Goal: Information Seeking & Learning: Learn about a topic

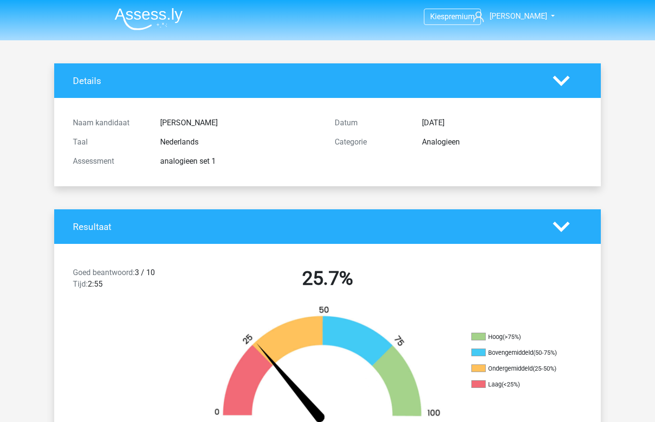
click at [144, 22] on img at bounding box center [149, 19] width 68 height 23
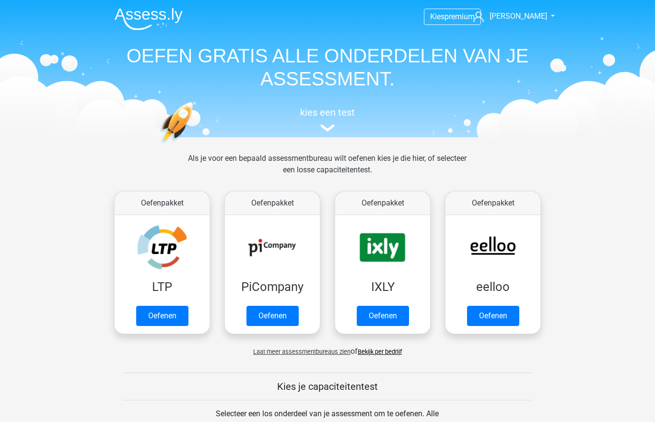
click at [489, 306] on link "Oefenen" at bounding box center [493, 316] width 52 height 20
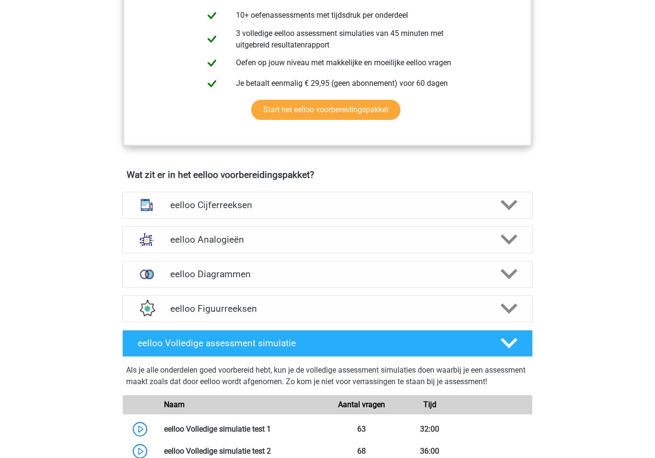
click at [178, 204] on div "eelloo Cijferreeksen" at bounding box center [327, 205] width 411 height 27
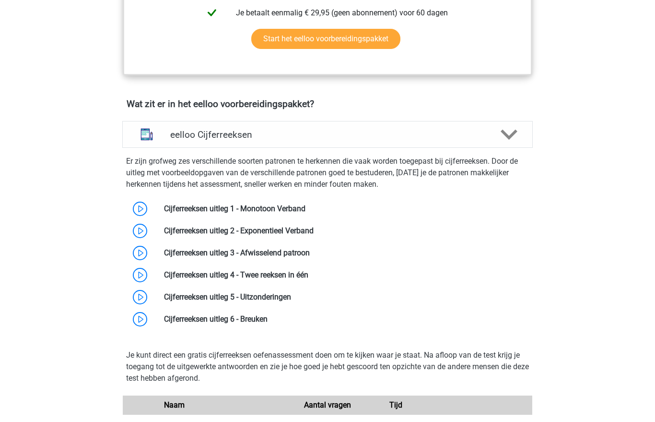
click at [191, 130] on div "eelloo Cijferreeksen" at bounding box center [327, 134] width 411 height 27
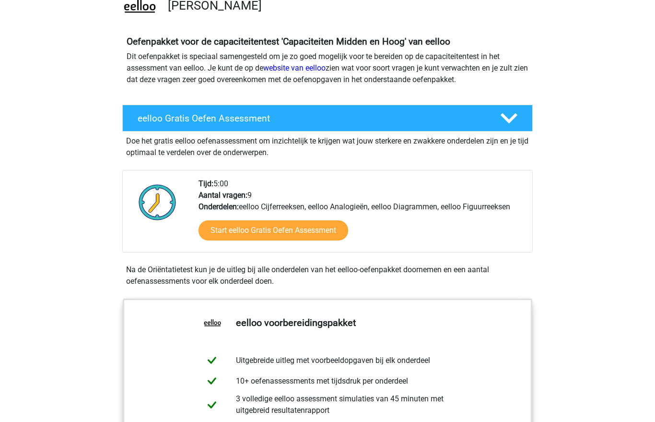
scroll to position [81, 0]
click at [239, 227] on link "Start eelloo Gratis Oefen Assessment" at bounding box center [274, 230] width 150 height 20
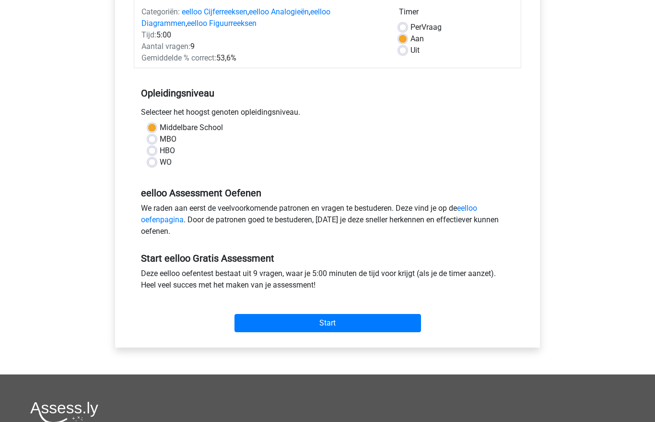
scroll to position [126, 0]
click at [267, 323] on input "Start" at bounding box center [328, 324] width 187 height 18
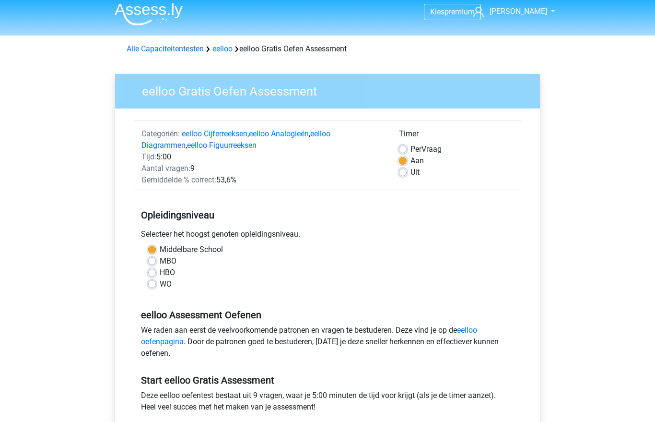
scroll to position [0, 0]
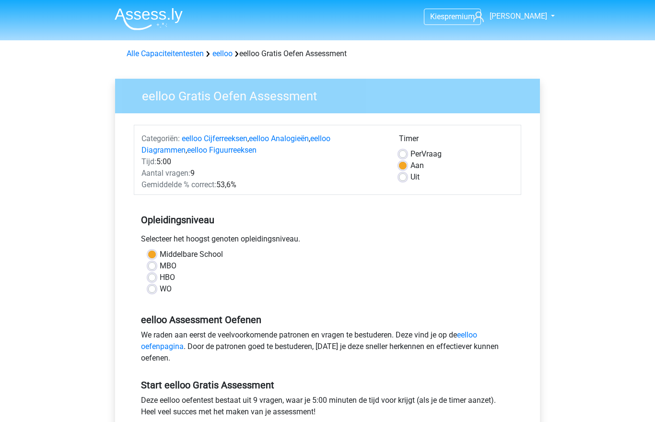
click at [229, 52] on link "eelloo" at bounding box center [223, 53] width 20 height 9
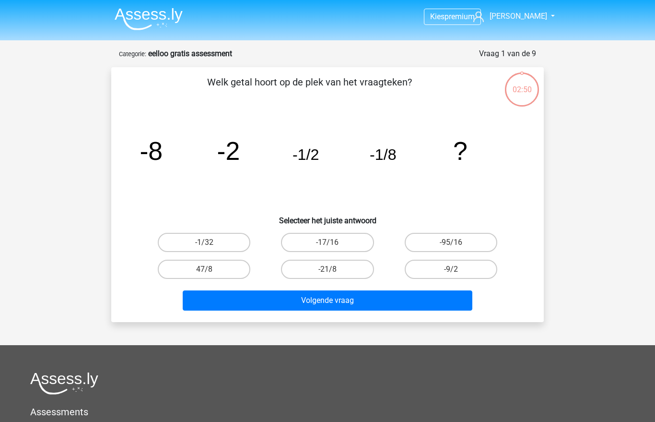
click at [444, 265] on label "-9/2" at bounding box center [451, 269] width 93 height 19
click at [451, 269] on input "-9/2" at bounding box center [454, 272] width 6 height 6
radio input "true"
click at [370, 304] on button "Volgende vraag" at bounding box center [328, 300] width 290 height 20
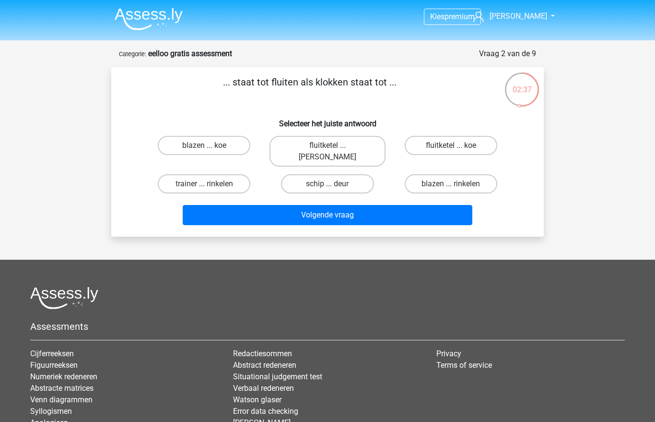
click at [309, 130] on div "... staat tot fluiten als klokken staat tot ... Selecteer het juiste antwoord b…" at bounding box center [327, 152] width 425 height 154
click at [311, 144] on label "fluitketel ... luiden" at bounding box center [328, 151] width 116 height 31
click at [328, 145] on input "fluitketel ... luiden" at bounding box center [331, 148] width 6 height 6
radio input "true"
click at [306, 205] on button "Volgende vraag" at bounding box center [328, 215] width 290 height 20
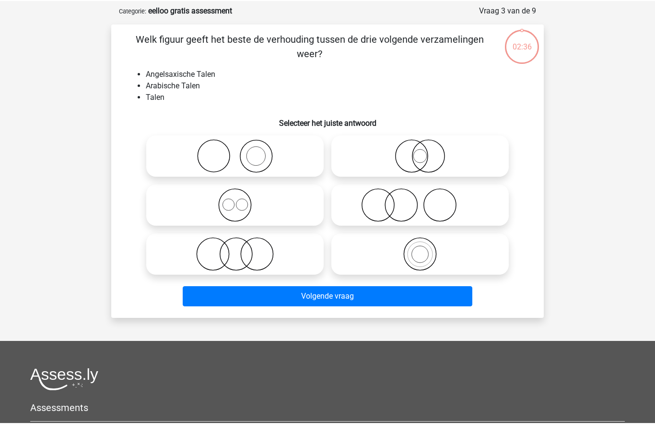
scroll to position [48, 0]
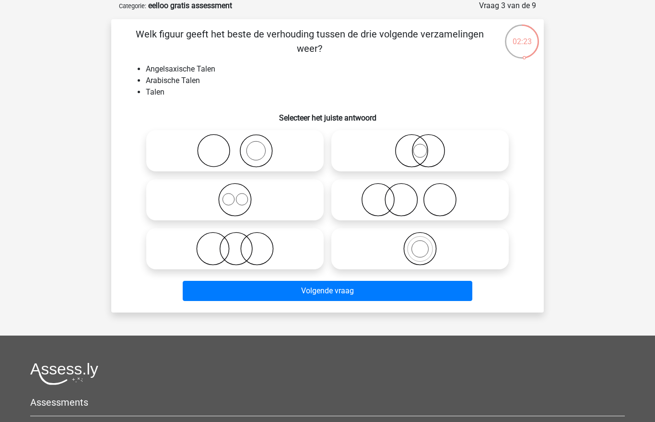
click at [378, 253] on icon at bounding box center [420, 249] width 170 height 34
click at [420, 244] on input "radio" at bounding box center [423, 240] width 6 height 6
radio input "true"
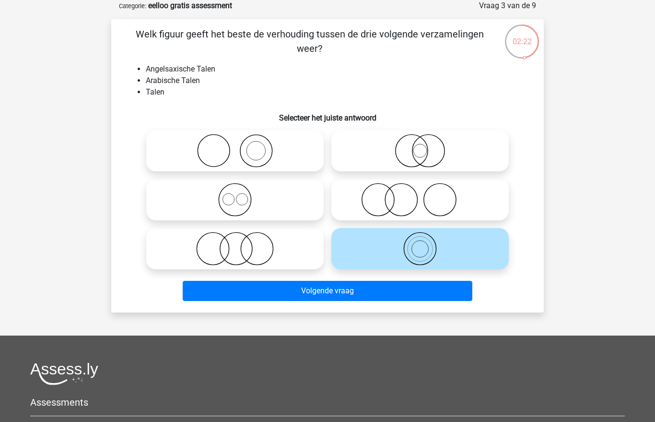
click at [327, 288] on button "Volgende vraag" at bounding box center [328, 291] width 290 height 20
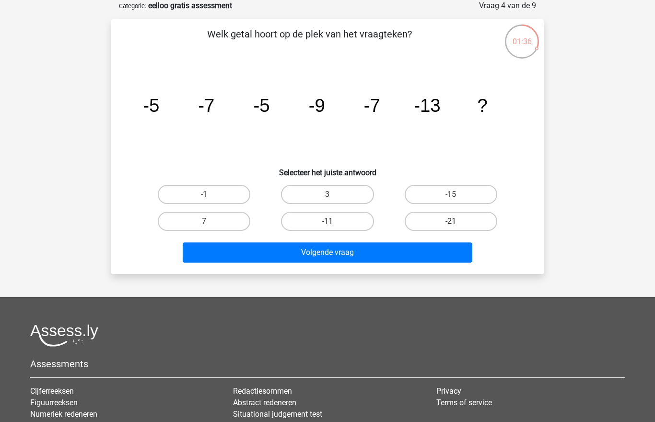
click at [331, 225] on input "-11" at bounding box center [331, 224] width 6 height 6
radio input "true"
click at [321, 252] on button "Volgende vraag" at bounding box center [328, 252] width 290 height 20
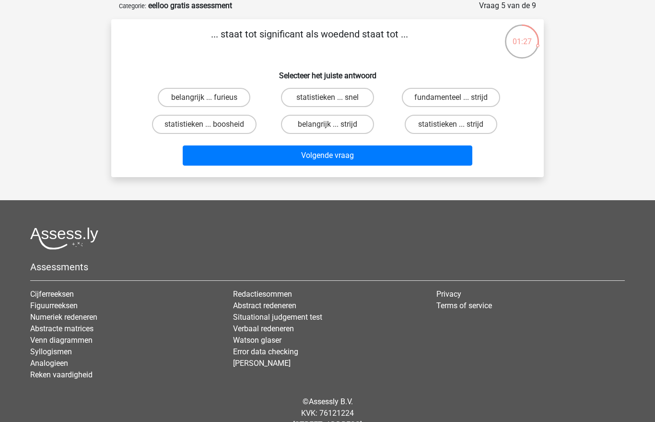
click at [193, 125] on label "statistieken ... boosheid" at bounding box center [204, 124] width 105 height 19
click at [204, 125] on input "statistieken ... boosheid" at bounding box center [207, 127] width 6 height 6
radio input "true"
click at [192, 94] on label "belangrijk ... furieus" at bounding box center [204, 97] width 93 height 19
click at [204, 97] on input "belangrijk ... furieus" at bounding box center [207, 100] width 6 height 6
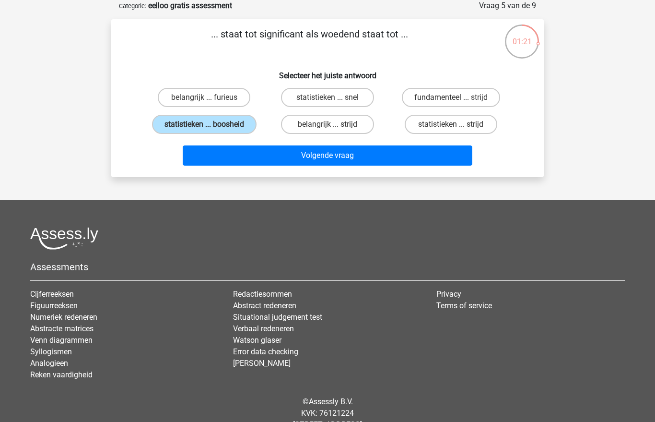
radio input "true"
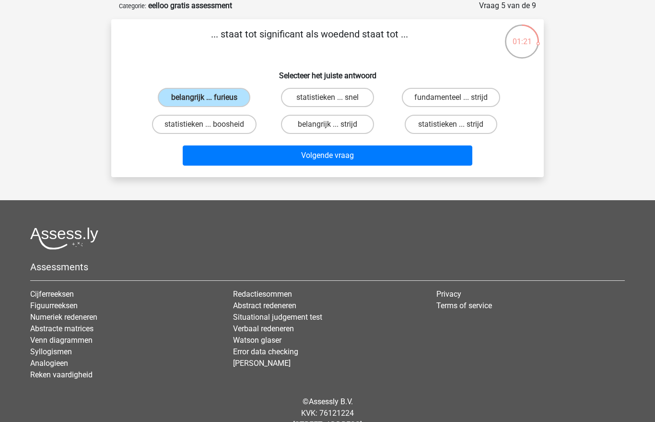
click at [289, 155] on button "Volgende vraag" at bounding box center [328, 155] width 290 height 20
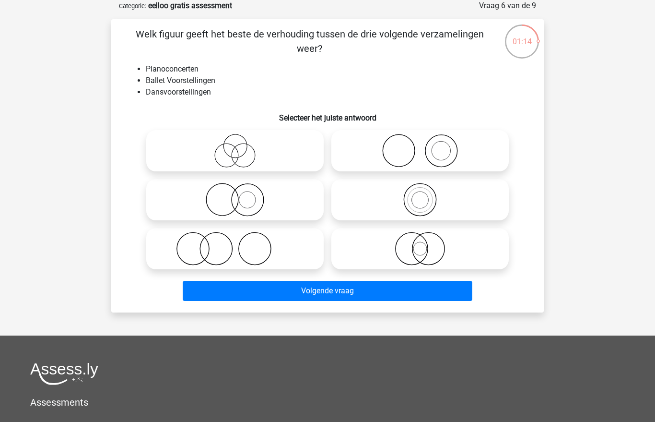
click at [227, 147] on icon at bounding box center [235, 151] width 170 height 34
click at [235, 146] on input "radio" at bounding box center [238, 143] width 6 height 6
radio input "true"
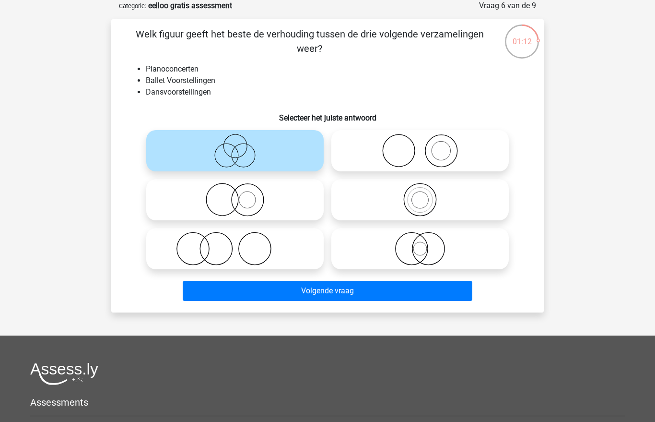
click at [274, 290] on button "Volgende vraag" at bounding box center [328, 291] width 290 height 20
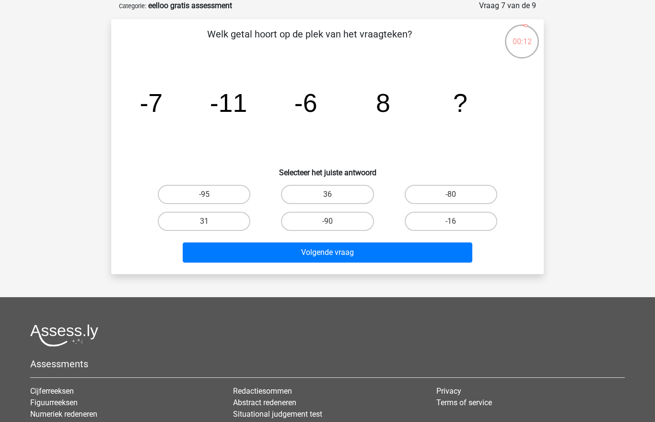
click at [438, 223] on label "-16" at bounding box center [451, 221] width 93 height 19
click at [451, 223] on input "-16" at bounding box center [454, 224] width 6 height 6
radio input "true"
click at [420, 251] on button "Volgende vraag" at bounding box center [328, 252] width 290 height 20
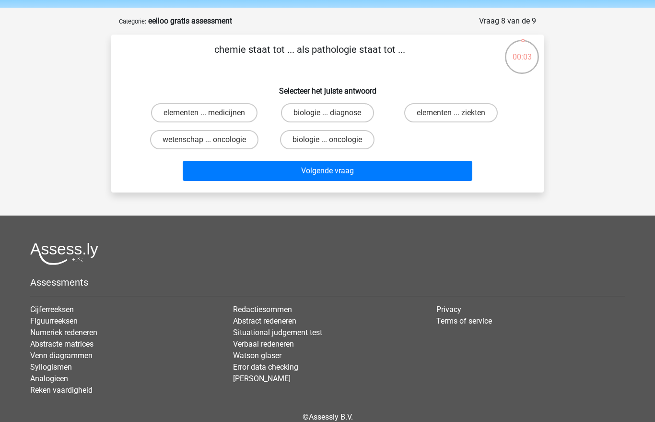
scroll to position [32, 0]
click at [432, 110] on label "elementen ... ziekten" at bounding box center [451, 113] width 94 height 19
click at [451, 113] on input "elementen ... ziekten" at bounding box center [454, 116] width 6 height 6
radio input "true"
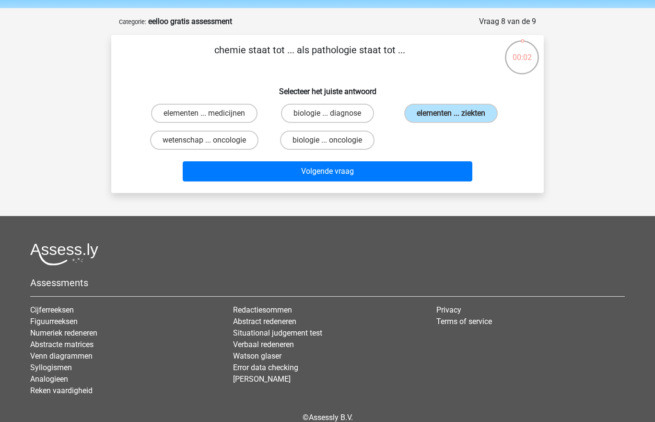
click at [383, 163] on button "Volgende vraag" at bounding box center [328, 171] width 290 height 20
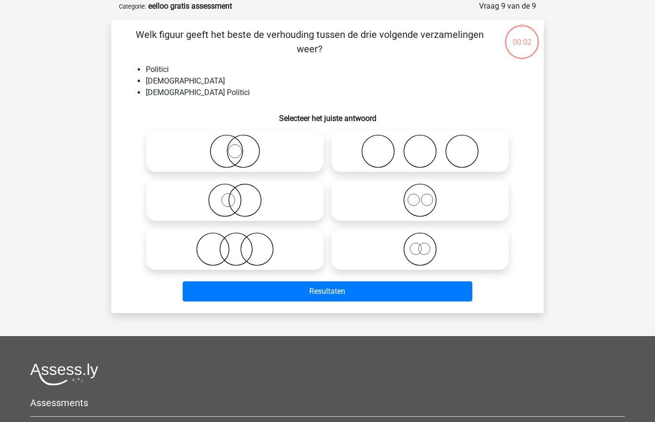
scroll to position [48, 0]
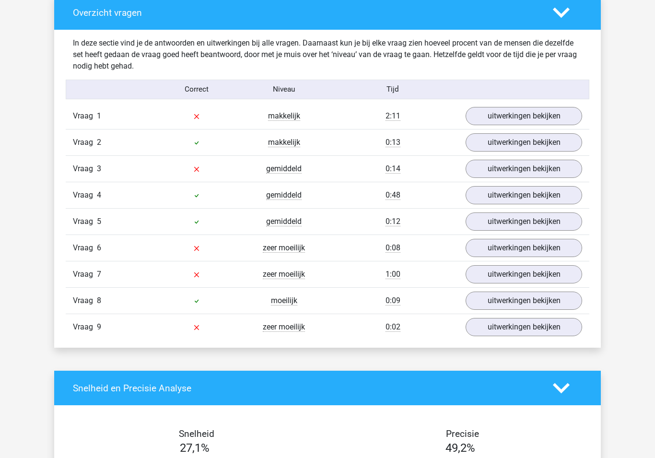
scroll to position [991, 0]
click at [509, 113] on link "uitwerkingen bekijken" at bounding box center [524, 116] width 117 height 18
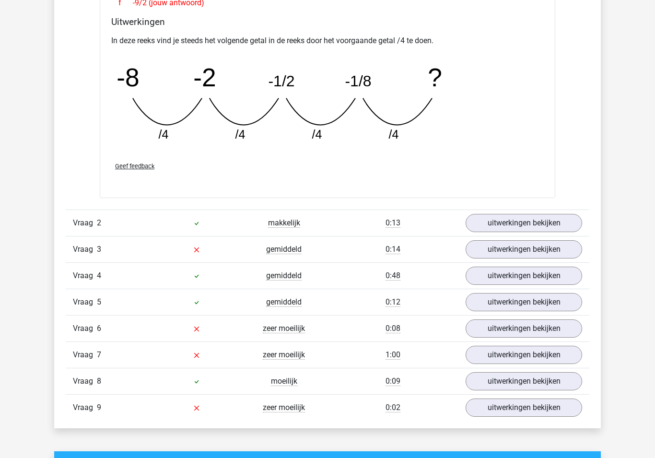
scroll to position [1379, 0]
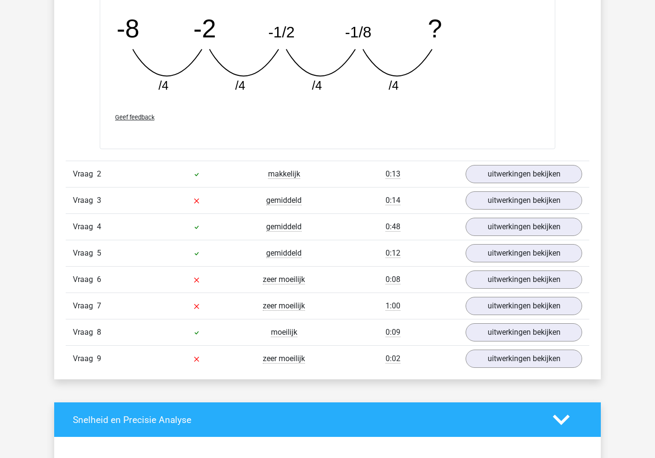
click at [505, 171] on link "uitwerkingen bekijken" at bounding box center [524, 174] width 117 height 18
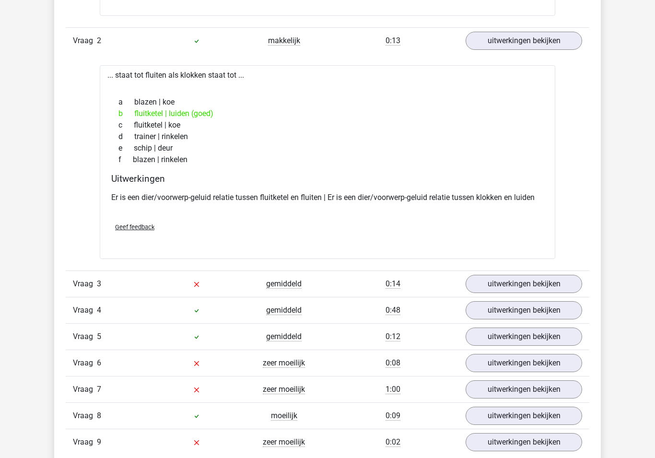
click at [509, 278] on link "uitwerkingen bekijken" at bounding box center [524, 284] width 117 height 18
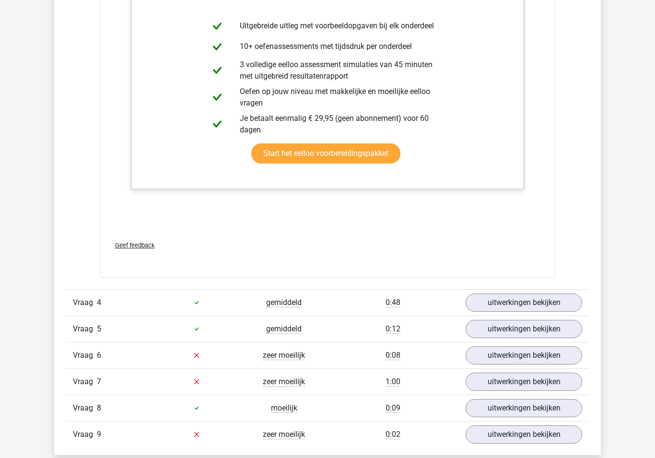
scroll to position [2137, 0]
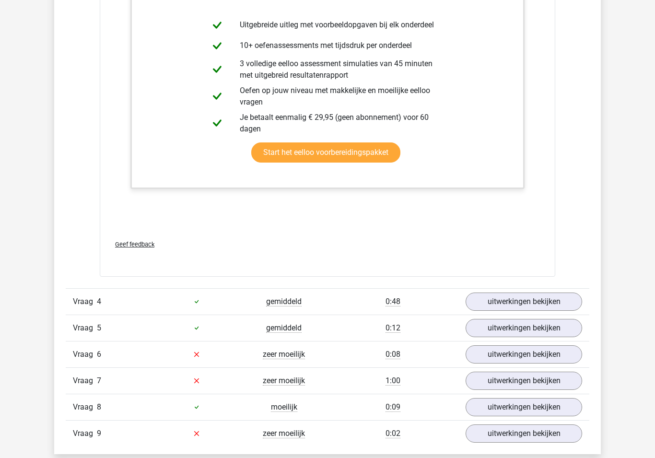
click at [497, 301] on link "uitwerkingen bekijken" at bounding box center [524, 302] width 117 height 18
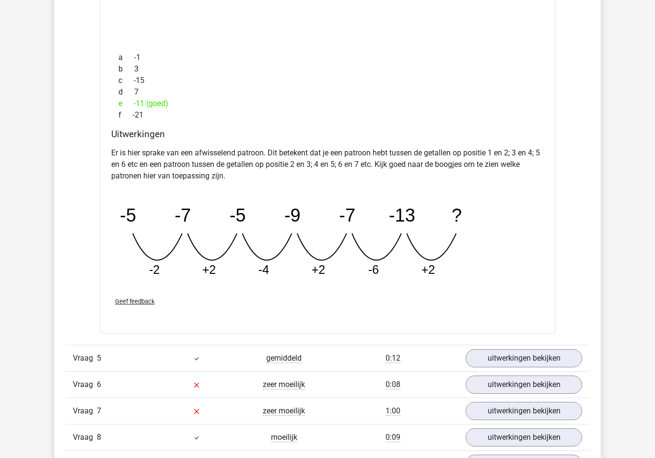
scroll to position [2549, 0]
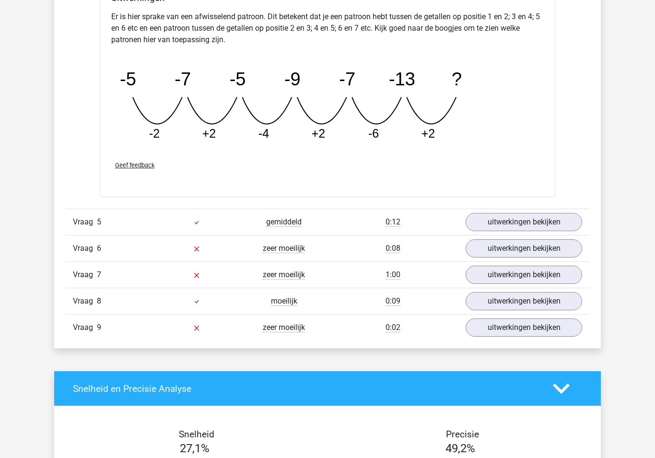
click at [498, 223] on link "uitwerkingen bekijken" at bounding box center [524, 222] width 117 height 18
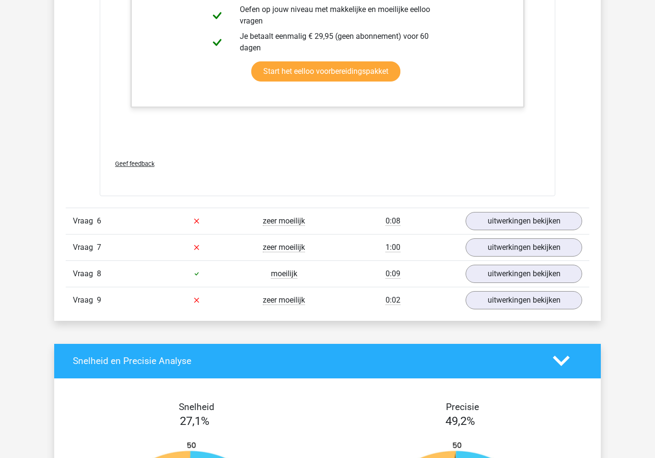
click at [498, 220] on link "uitwerkingen bekijken" at bounding box center [524, 222] width 117 height 18
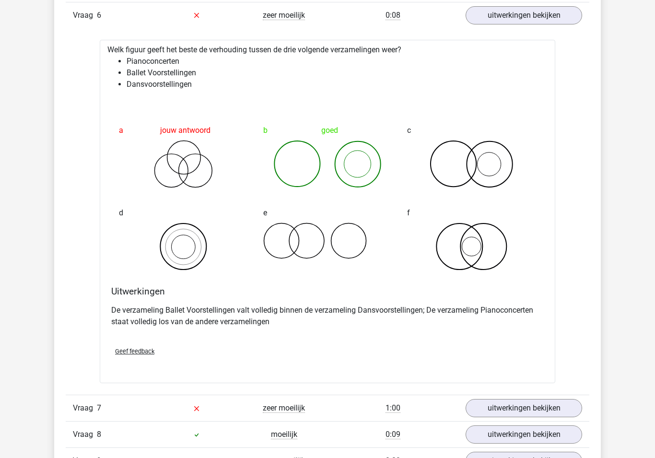
scroll to position [3396, 0]
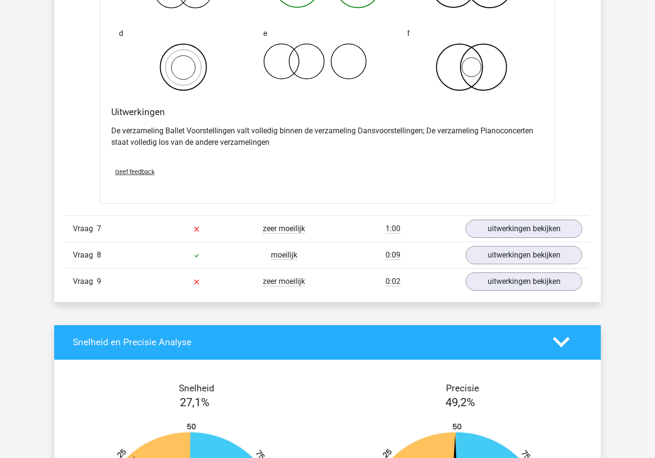
click at [504, 228] on link "uitwerkingen bekijken" at bounding box center [524, 229] width 117 height 18
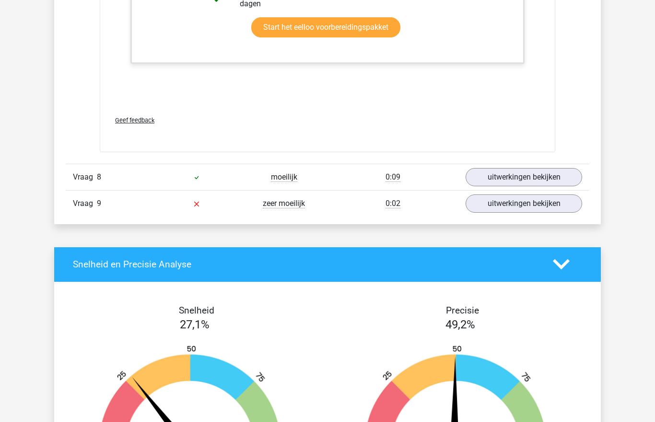
scroll to position [4238, 0]
click at [501, 177] on link "uitwerkingen bekijken" at bounding box center [524, 177] width 117 height 18
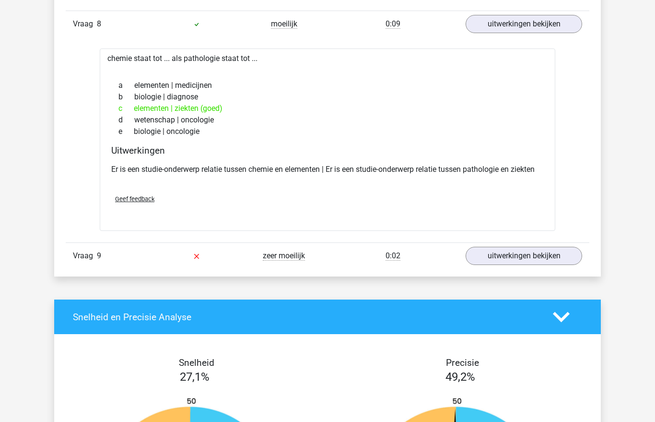
scroll to position [4387, 0]
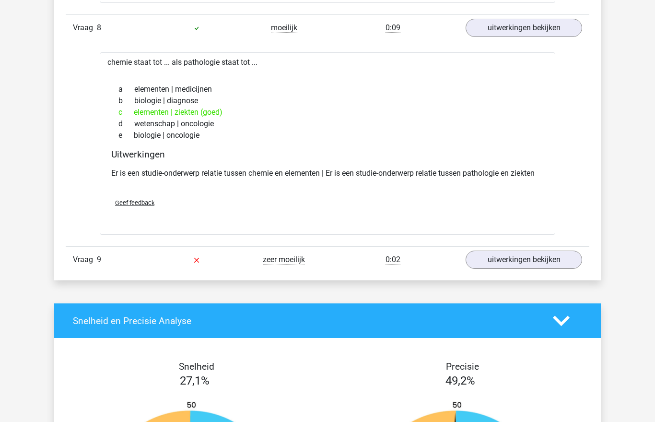
click at [494, 261] on link "uitwerkingen bekijken" at bounding box center [524, 259] width 117 height 18
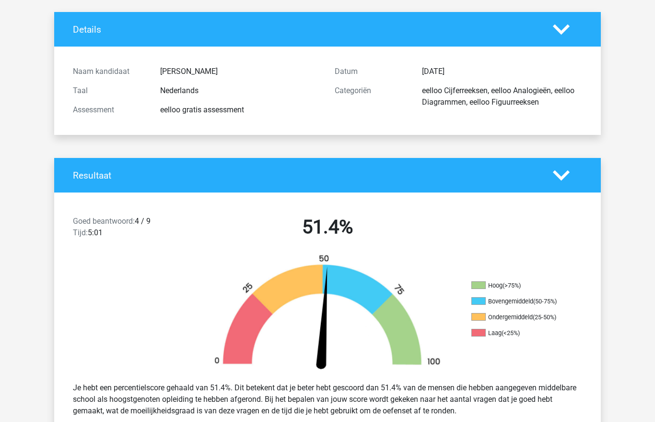
scroll to position [0, 0]
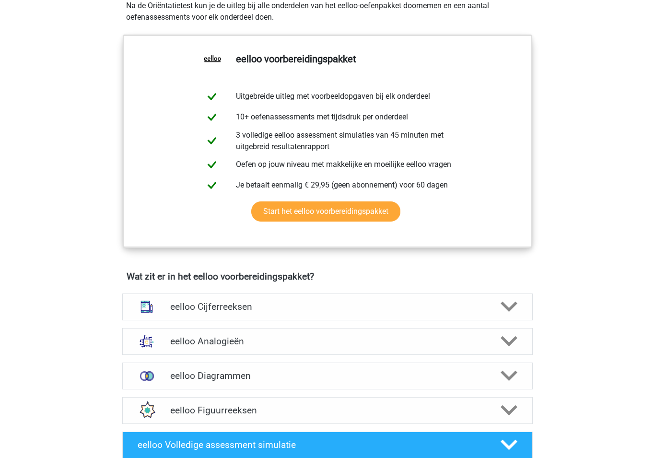
scroll to position [366, 0]
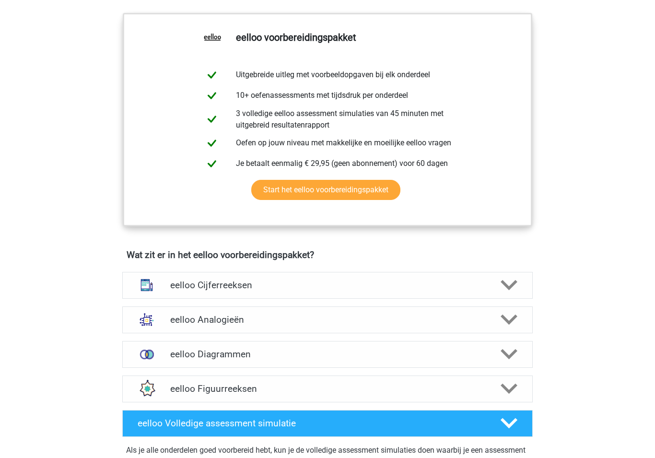
click at [197, 284] on div "eelloo Cijferreeksen" at bounding box center [327, 285] width 411 height 27
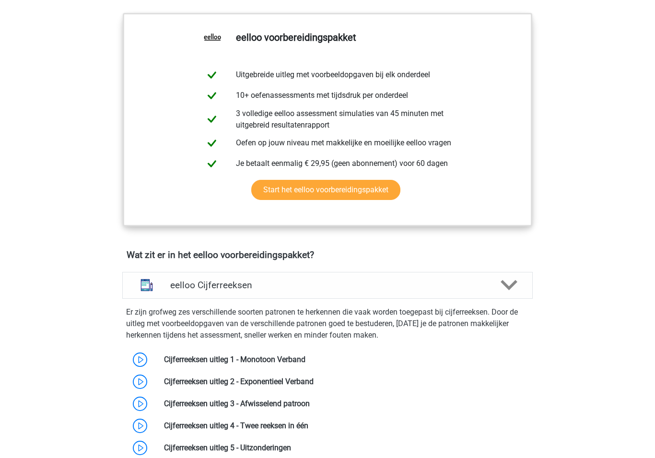
click at [306, 361] on link at bounding box center [306, 359] width 0 height 9
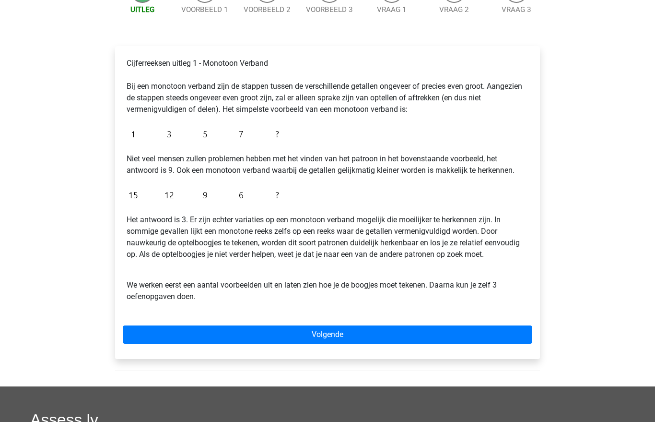
scroll to position [119, 0]
click at [172, 333] on link "Volgende" at bounding box center [328, 334] width 410 height 18
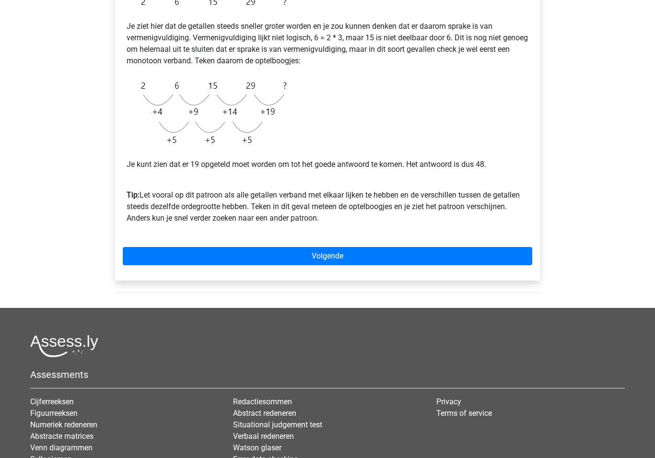
scroll to position [205, 0]
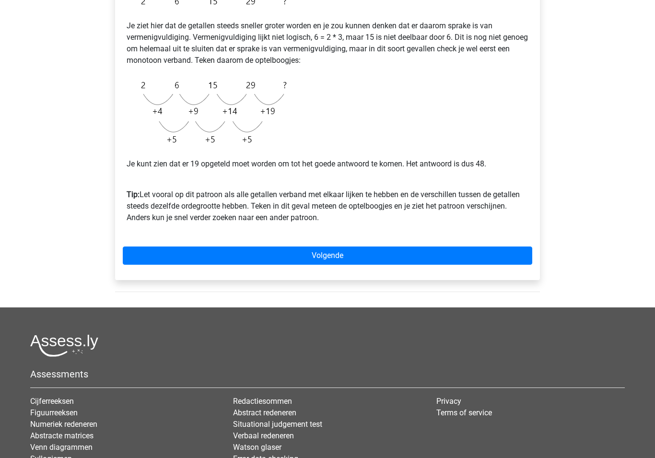
click at [166, 260] on link "Volgende" at bounding box center [328, 256] width 410 height 18
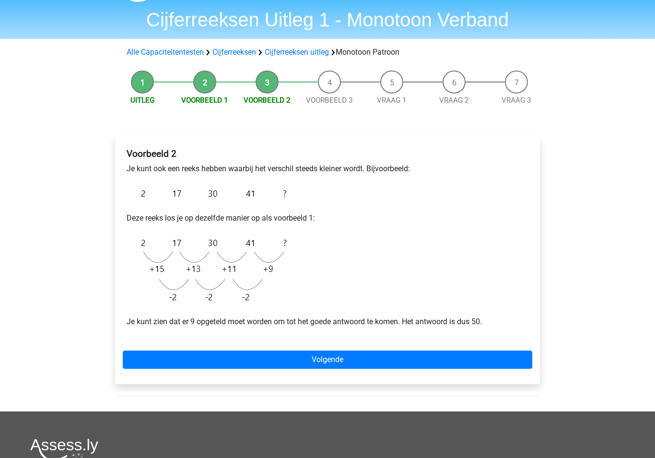
scroll to position [28, 0]
click at [185, 353] on link "Volgende" at bounding box center [328, 360] width 410 height 18
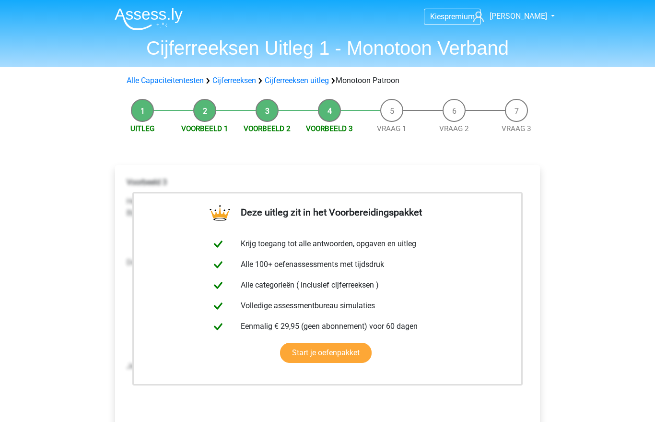
click at [142, 13] on img at bounding box center [149, 19] width 68 height 23
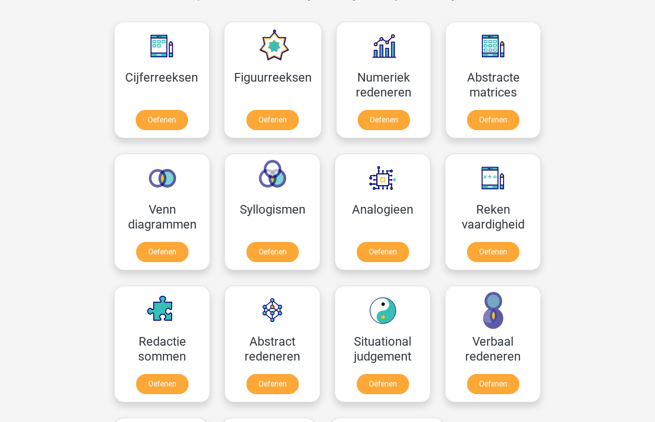
scroll to position [424, 0]
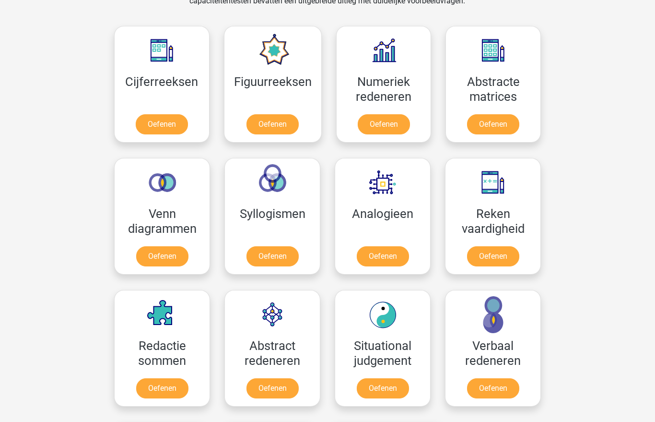
click at [156, 247] on link "Oefenen" at bounding box center [162, 256] width 52 height 20
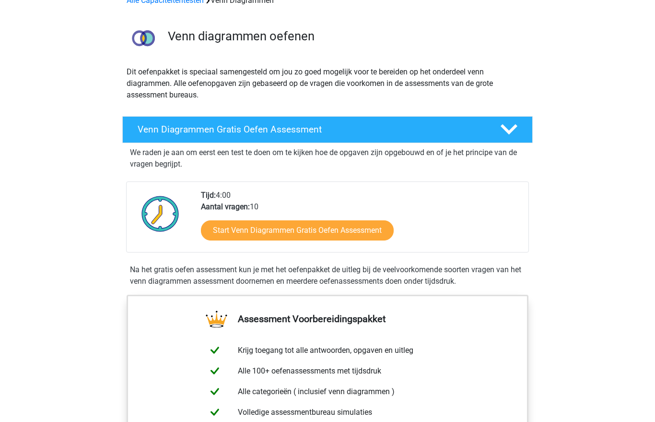
scroll to position [52, 0]
click at [238, 233] on link "Start Venn Diagrammen Gratis Oefen Assessment" at bounding box center [297, 231] width 193 height 20
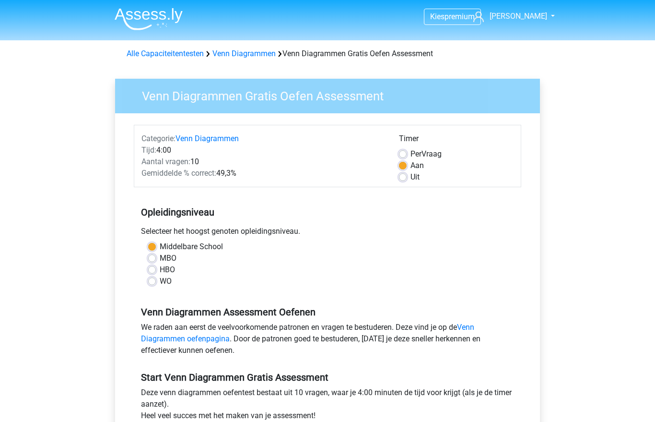
click at [647, 265] on div "Kies premium [PERSON_NAME] [EMAIL_ADDRESS][DOMAIN_NAME]" at bounding box center [327, 379] width 655 height 758
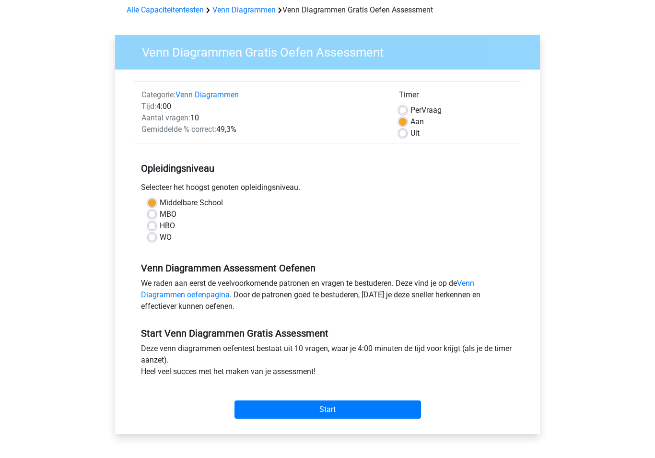
scroll to position [51, 0]
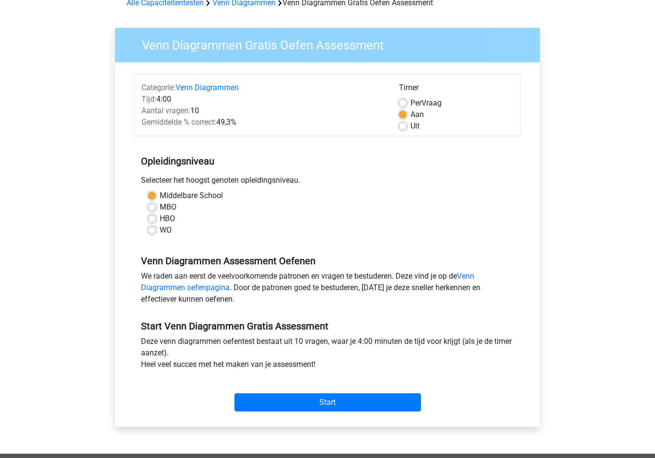
click at [272, 404] on input "Start" at bounding box center [328, 402] width 187 height 18
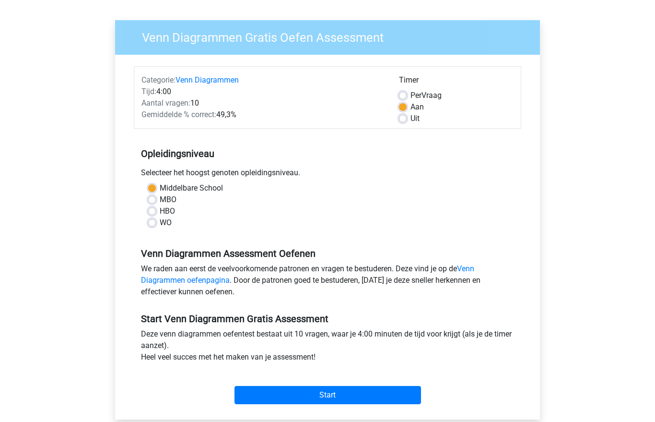
scroll to position [0, 0]
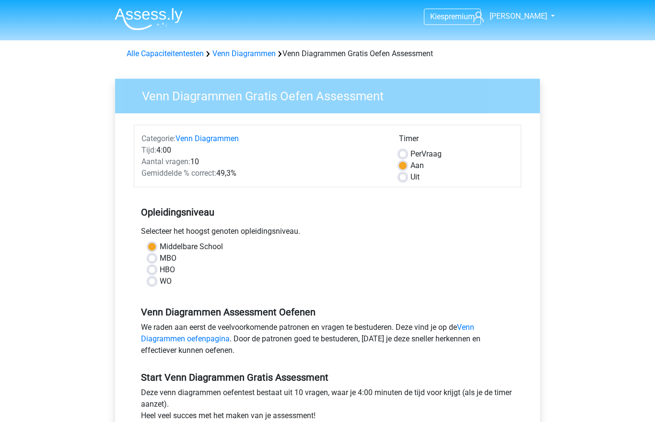
click at [244, 47] on div "Alle Capaciteitentesten Venn Diagrammen Venn Diagrammen Gratis Oefen Assessment" at bounding box center [328, 51] width 456 height 15
click at [256, 54] on link "Venn Diagrammen" at bounding box center [244, 53] width 63 height 9
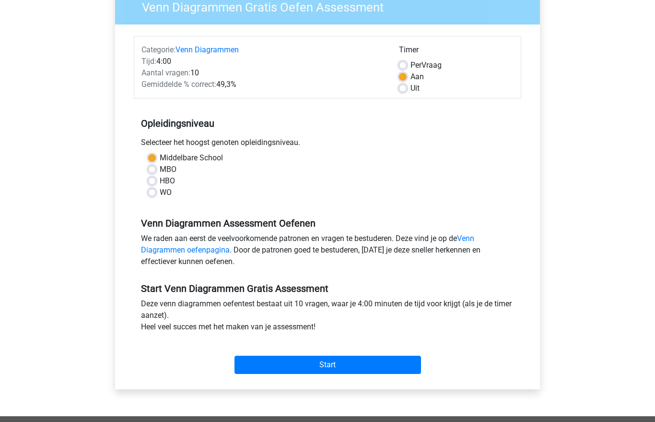
scroll to position [87, 0]
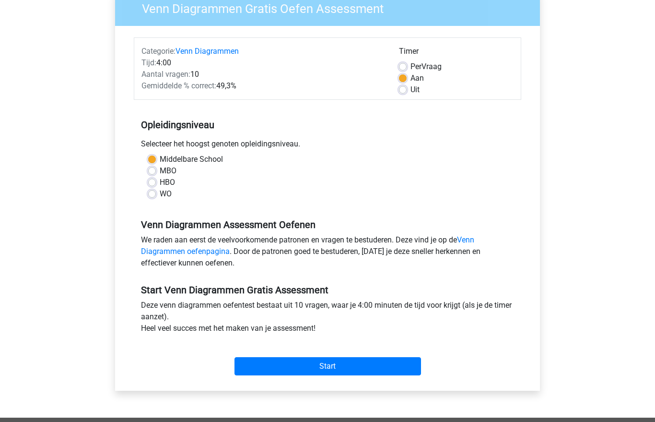
click at [160, 167] on label "MBO" at bounding box center [168, 171] width 17 height 12
click at [154, 167] on input "MBO" at bounding box center [152, 170] width 8 height 10
radio input "true"
click at [160, 180] on label "HBO" at bounding box center [167, 183] width 15 height 12
click at [154, 180] on input "HBO" at bounding box center [152, 182] width 8 height 10
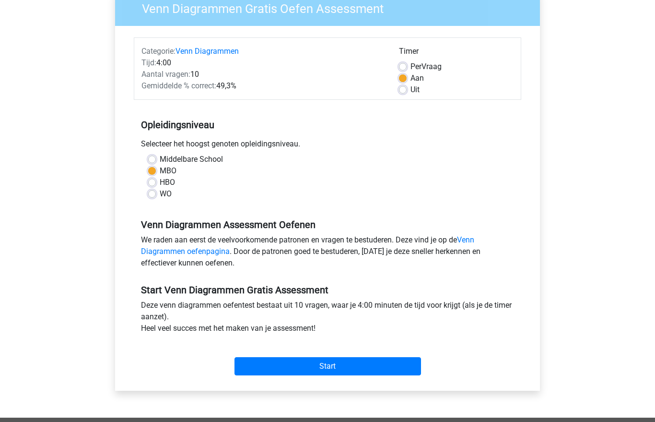
radio input "true"
click at [160, 190] on label "WO" at bounding box center [166, 194] width 12 height 12
click at [152, 190] on input "WO" at bounding box center [152, 193] width 8 height 10
radio input "true"
click at [161, 161] on label "Middelbare School" at bounding box center [191, 160] width 63 height 12
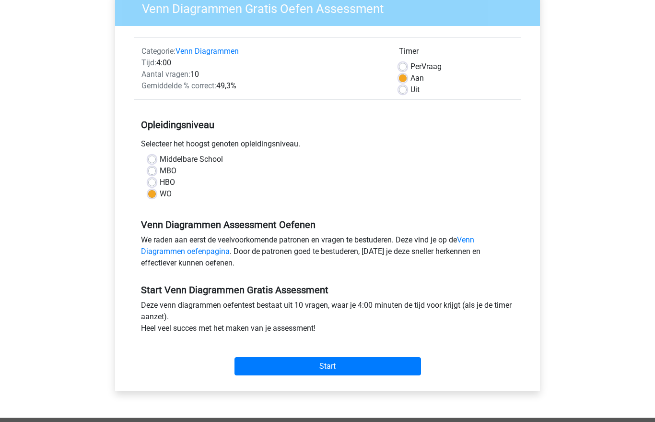
click at [156, 161] on input "Middelbare School" at bounding box center [152, 159] width 8 height 10
radio input "true"
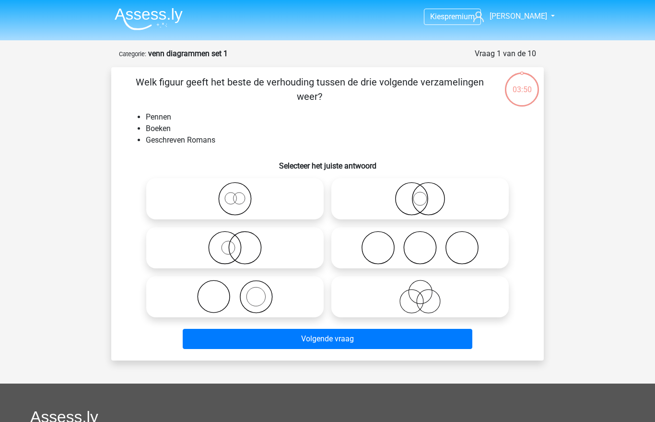
click at [223, 248] on icon at bounding box center [235, 248] width 170 height 34
click at [235, 243] on input "radio" at bounding box center [238, 240] width 6 height 6
radio input "true"
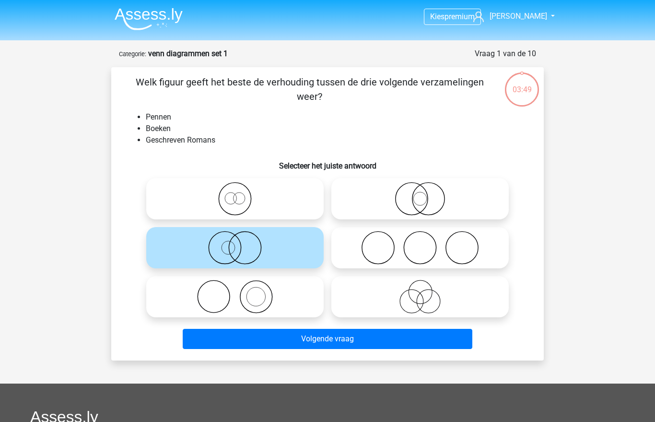
click at [271, 342] on button "Volgende vraag" at bounding box center [328, 339] width 290 height 20
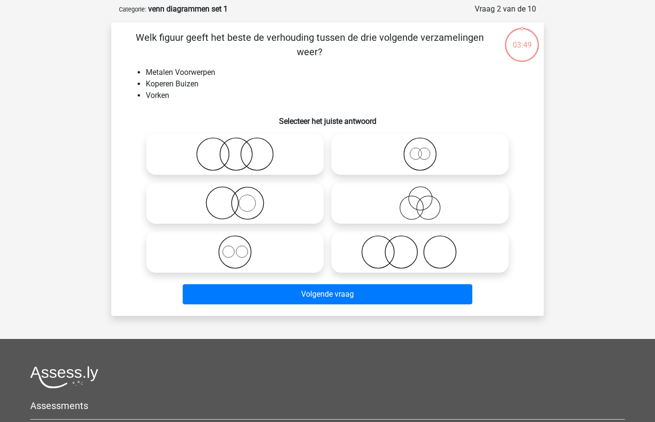
scroll to position [48, 0]
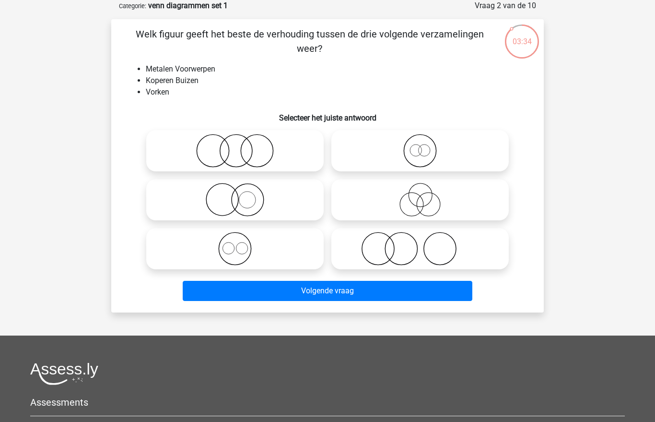
click at [214, 201] on icon at bounding box center [235, 200] width 170 height 34
click at [235, 195] on input "radio" at bounding box center [238, 192] width 6 height 6
radio input "true"
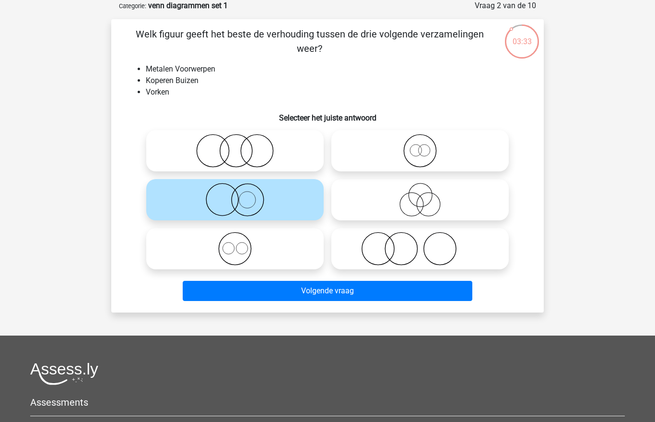
click at [261, 288] on button "Volgende vraag" at bounding box center [328, 291] width 290 height 20
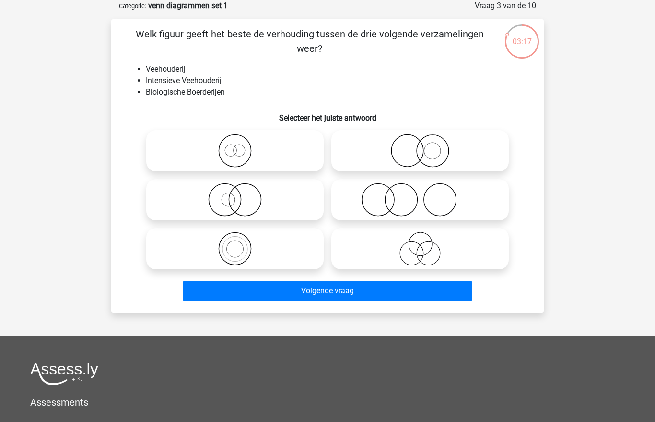
click at [382, 143] on icon at bounding box center [420, 151] width 170 height 34
click at [420, 143] on input "radio" at bounding box center [423, 143] width 6 height 6
radio input "true"
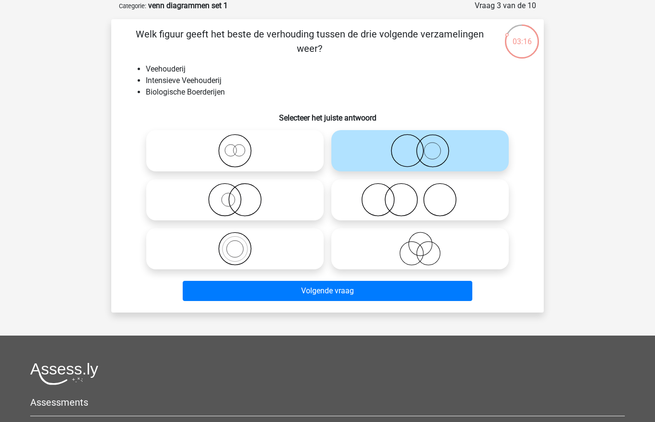
click at [266, 296] on button "Volgende vraag" at bounding box center [328, 291] width 290 height 20
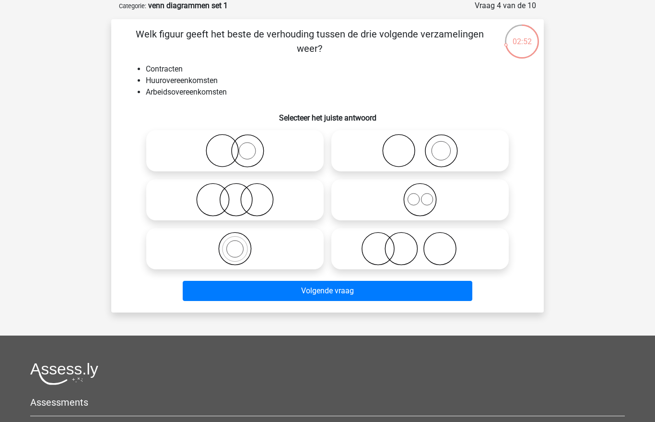
click at [365, 204] on icon at bounding box center [420, 200] width 170 height 34
click at [420, 195] on input "radio" at bounding box center [423, 192] width 6 height 6
radio input "true"
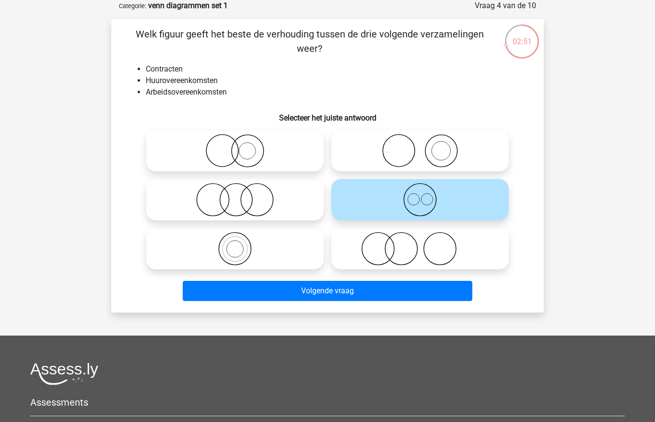
click at [282, 286] on button "Volgende vraag" at bounding box center [328, 291] width 290 height 20
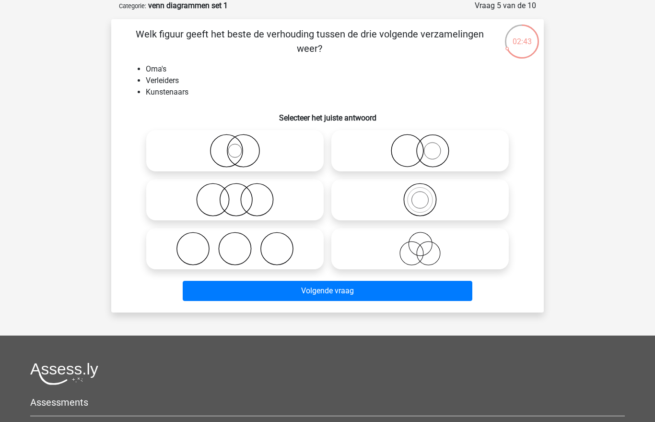
click at [376, 250] on icon at bounding box center [420, 249] width 170 height 34
click at [420, 244] on input "radio" at bounding box center [423, 240] width 6 height 6
radio input "true"
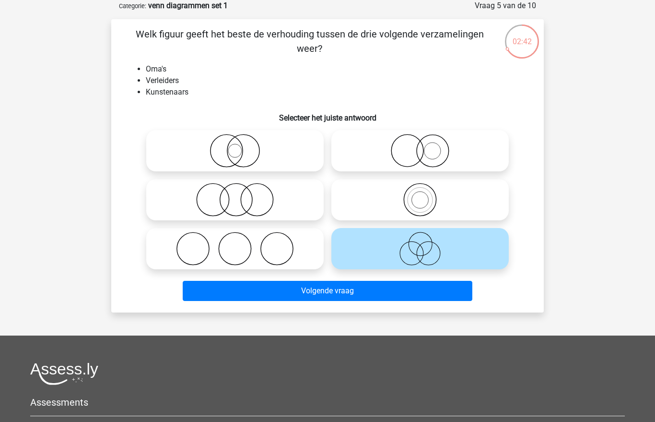
click at [300, 287] on button "Volgende vraag" at bounding box center [328, 291] width 290 height 20
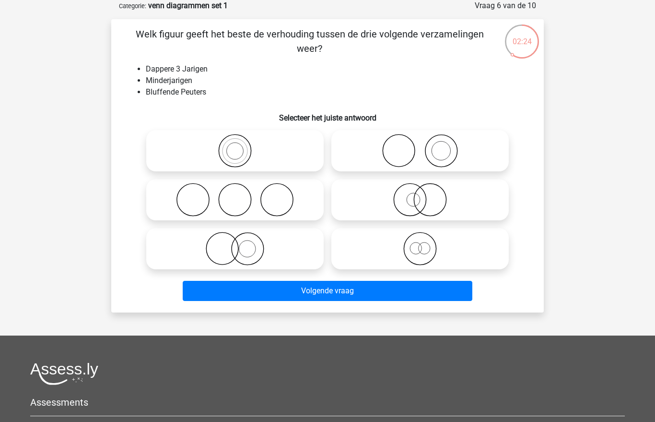
click at [219, 148] on circle at bounding box center [235, 151] width 32 height 32
click at [235, 146] on input "radio" at bounding box center [238, 143] width 6 height 6
radio input "true"
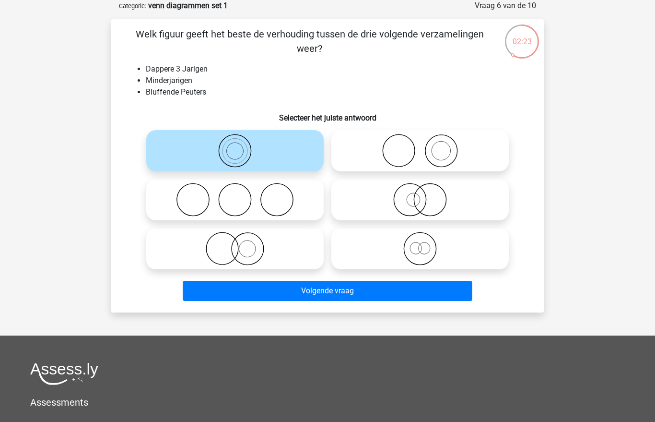
click at [300, 286] on button "Volgende vraag" at bounding box center [328, 291] width 290 height 20
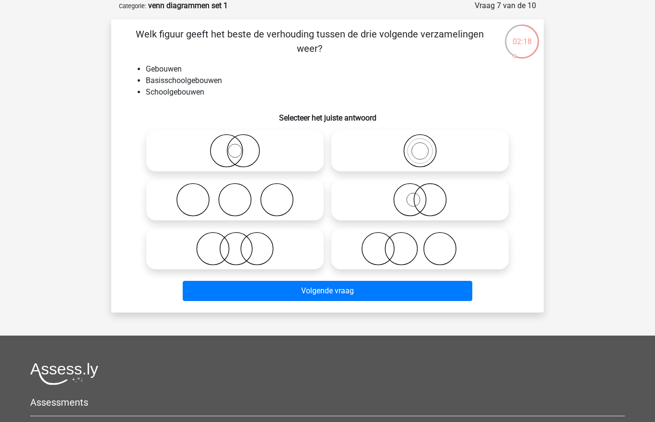
click at [402, 149] on icon at bounding box center [420, 151] width 170 height 34
click at [420, 146] on input "radio" at bounding box center [423, 143] width 6 height 6
radio input "true"
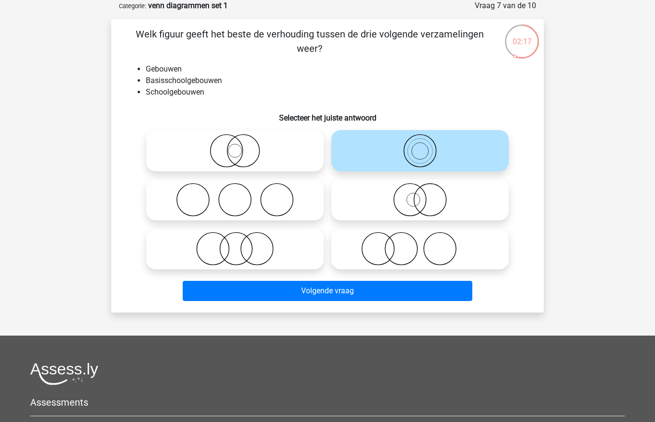
click at [315, 290] on button "Volgende vraag" at bounding box center [328, 291] width 290 height 20
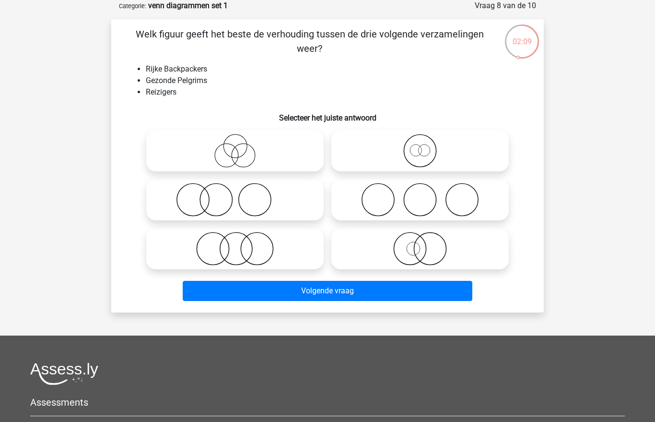
click at [228, 155] on circle at bounding box center [236, 146] width 24 height 24
click at [235, 146] on input "radio" at bounding box center [238, 143] width 6 height 6
radio input "true"
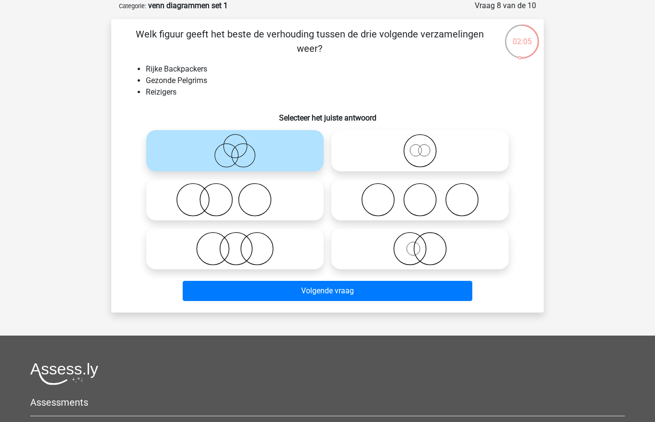
click at [252, 296] on button "Volgende vraag" at bounding box center [328, 291] width 290 height 20
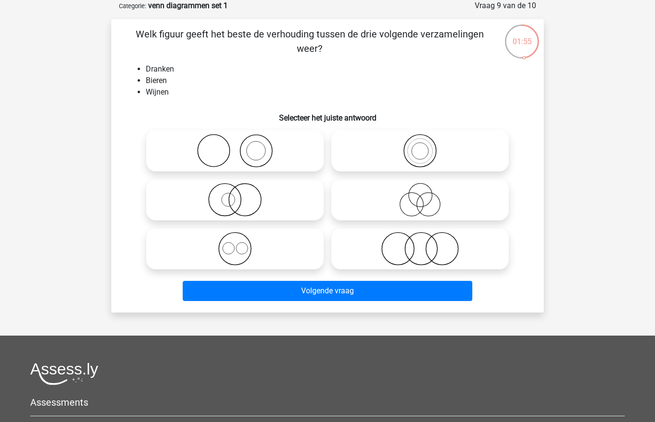
click at [225, 246] on icon at bounding box center [235, 249] width 170 height 34
click at [235, 244] on input "radio" at bounding box center [238, 240] width 6 height 6
radio input "true"
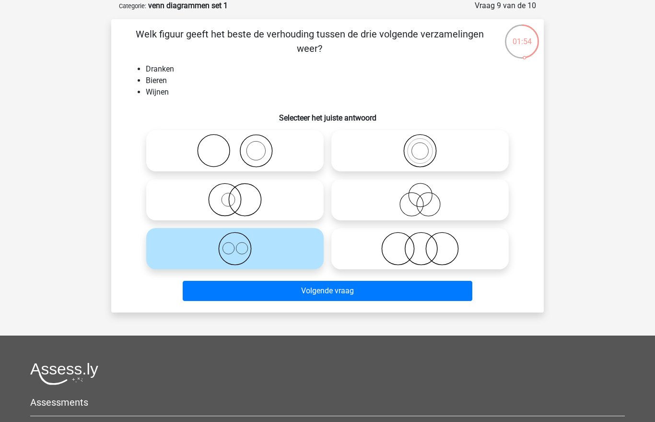
click at [287, 290] on button "Volgende vraag" at bounding box center [328, 291] width 290 height 20
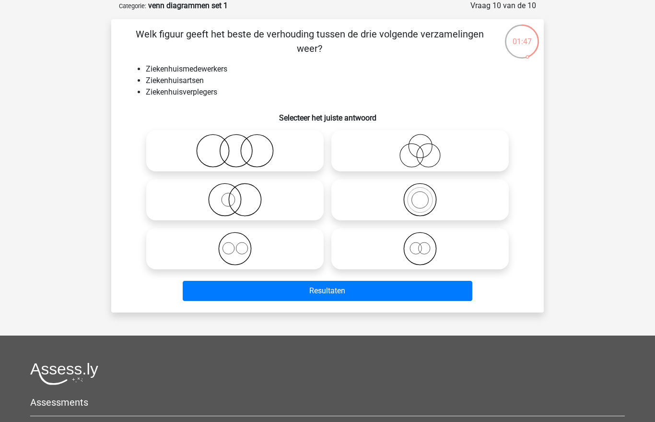
click at [373, 189] on icon at bounding box center [420, 200] width 170 height 34
click at [420, 189] on input "radio" at bounding box center [423, 192] width 6 height 6
radio input "true"
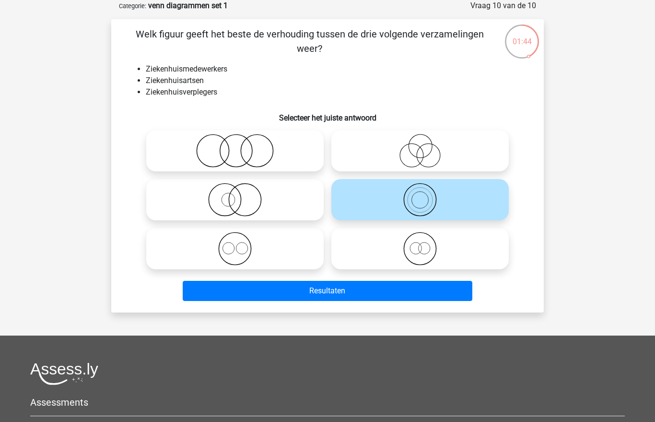
click at [308, 292] on button "Resultaten" at bounding box center [328, 291] width 290 height 20
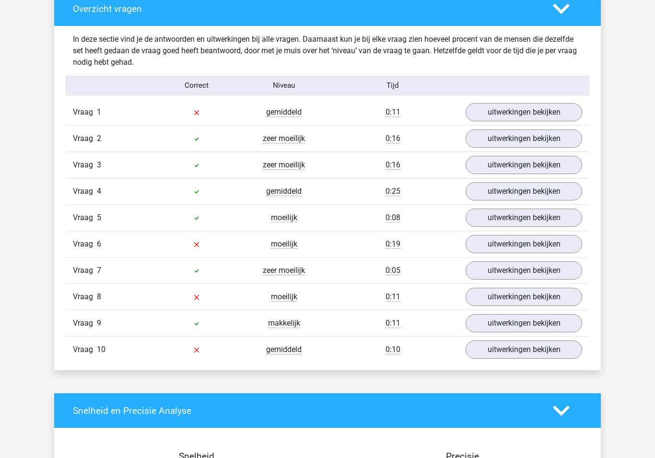
scroll to position [729, 0]
click at [494, 106] on link "uitwerkingen bekijken" at bounding box center [524, 112] width 117 height 18
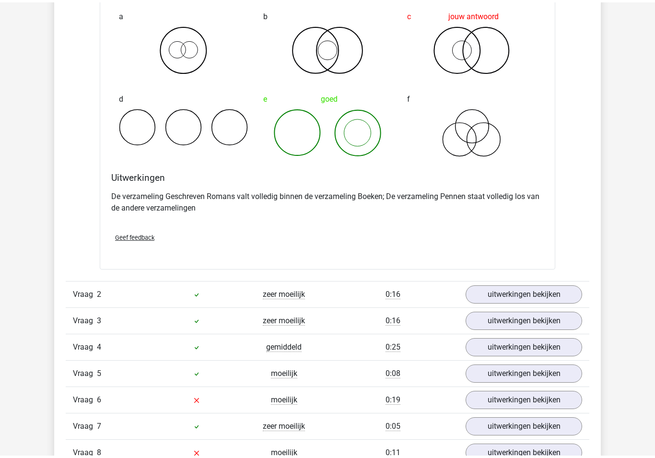
scroll to position [962, 0]
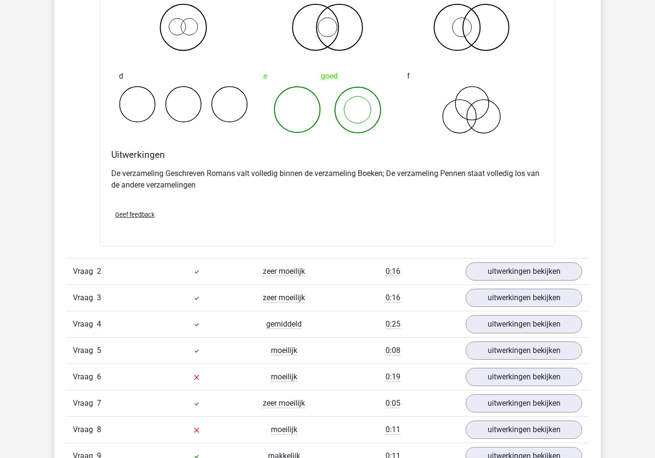
click at [486, 269] on link "uitwerkingen bekijken" at bounding box center [524, 271] width 117 height 18
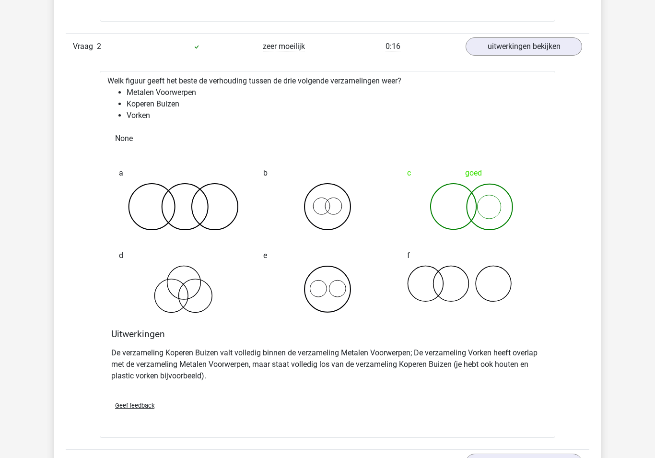
scroll to position [1225, 0]
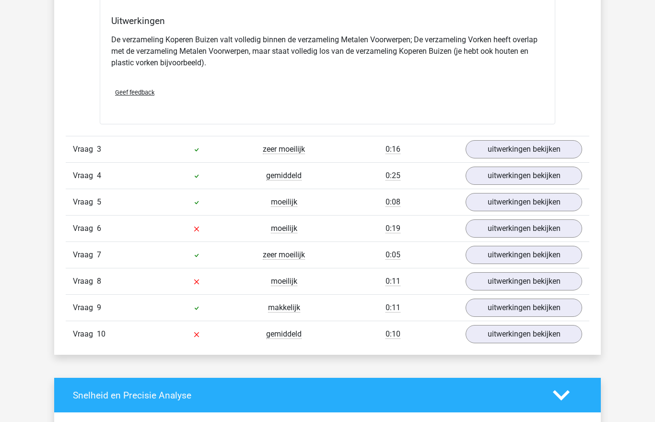
click at [488, 146] on link "uitwerkingen bekijken" at bounding box center [524, 149] width 117 height 18
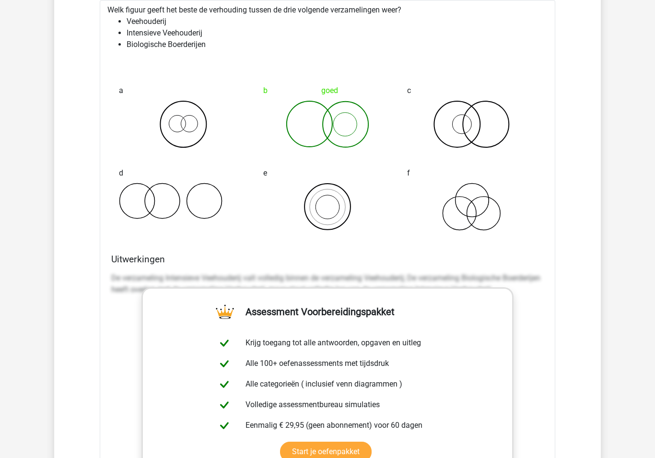
scroll to position [1675, 0]
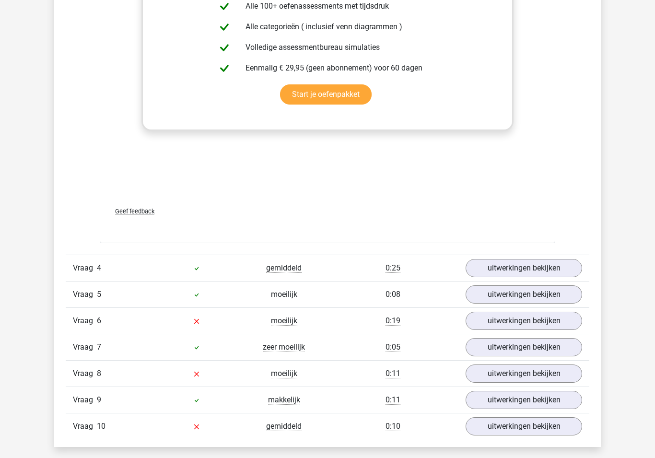
click at [487, 260] on link "uitwerkingen bekijken" at bounding box center [524, 269] width 117 height 18
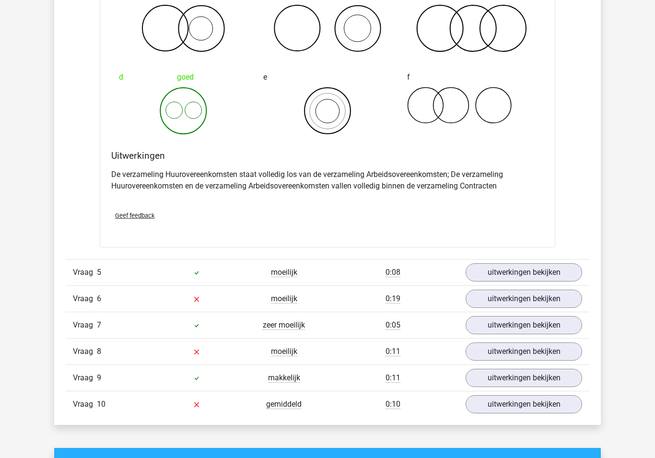
click at [491, 265] on link "uitwerkingen bekijken" at bounding box center [524, 273] width 117 height 18
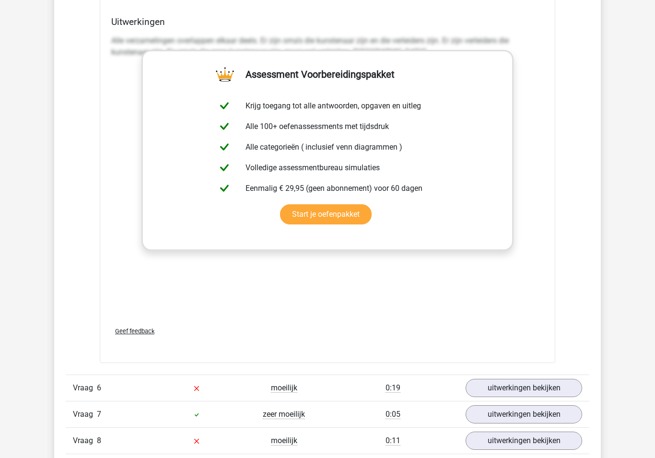
scroll to position [2956, 0]
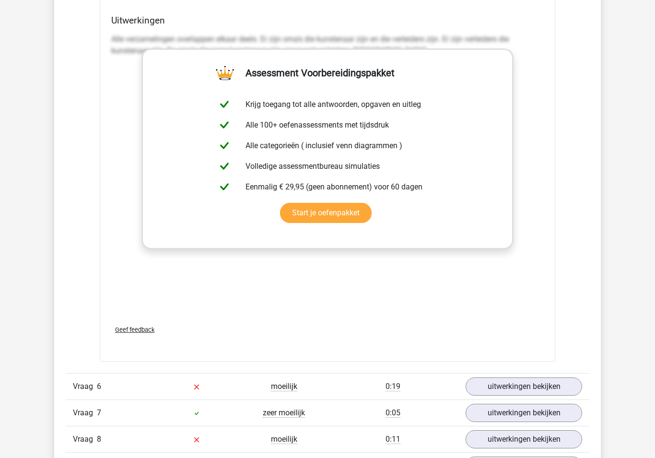
click at [487, 385] on link "uitwerkingen bekijken" at bounding box center [524, 387] width 117 height 18
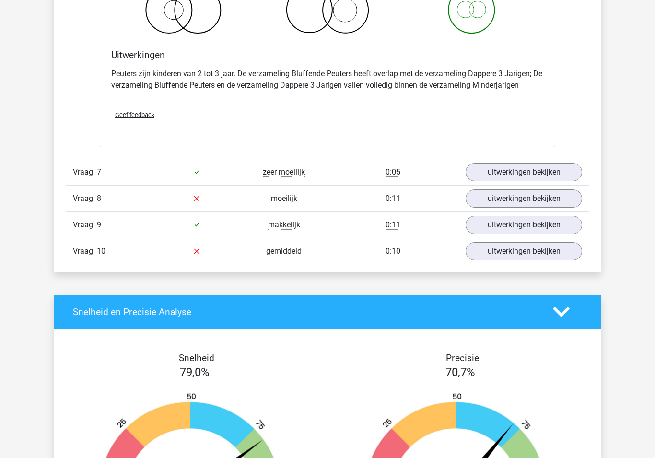
click at [493, 165] on link "uitwerkingen bekijken" at bounding box center [524, 173] width 117 height 18
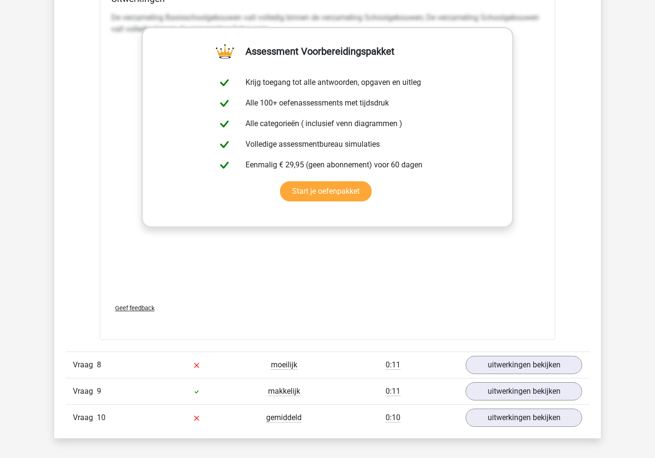
scroll to position [4033, 0]
click at [483, 359] on link "uitwerkingen bekijken" at bounding box center [524, 365] width 117 height 18
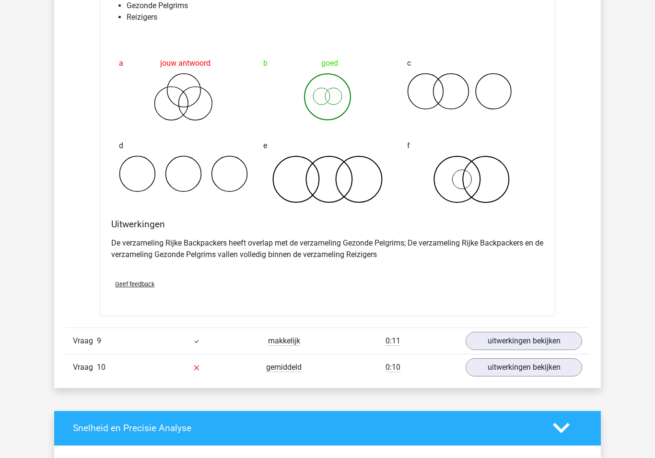
scroll to position [4451, 0]
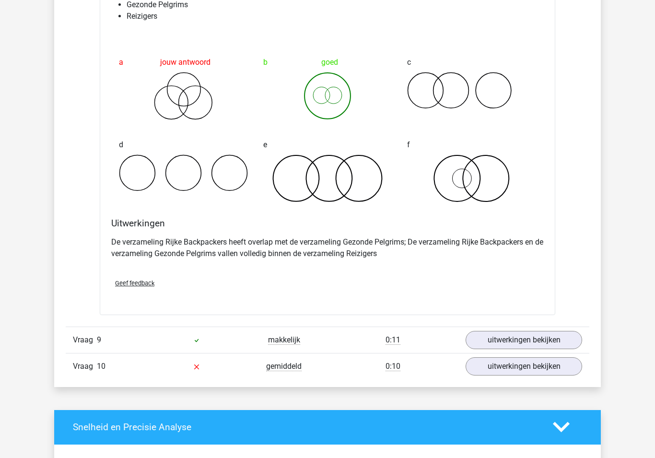
click at [481, 337] on link "uitwerkingen bekijken" at bounding box center [524, 340] width 117 height 18
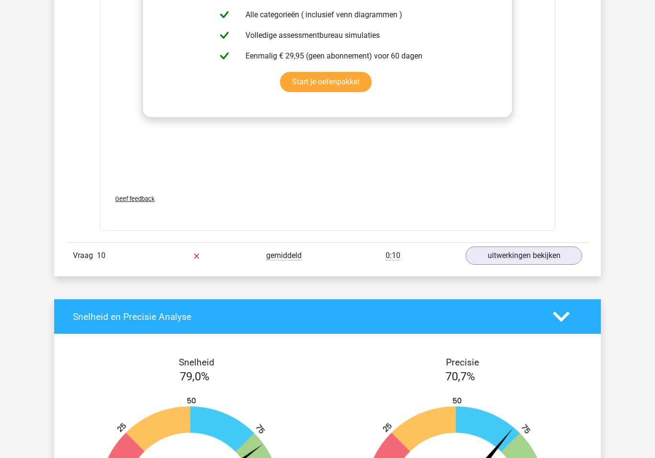
scroll to position [5185, 0]
click at [499, 248] on link "uitwerkingen bekijken" at bounding box center [524, 256] width 117 height 18
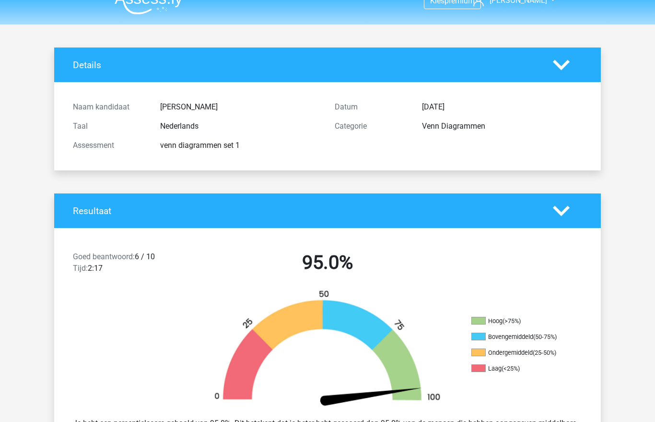
scroll to position [0, 0]
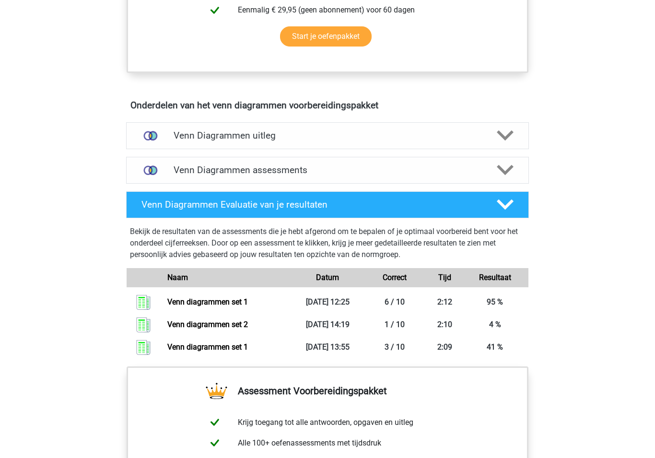
scroll to position [476, 0]
click at [200, 302] on link "Venn diagrammen set 1" at bounding box center [207, 301] width 81 height 9
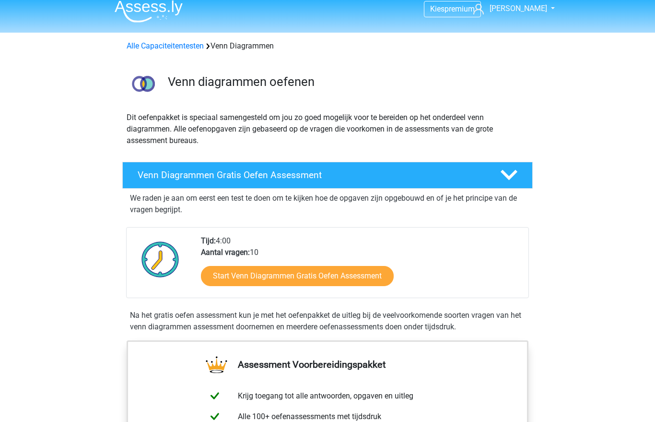
scroll to position [0, 0]
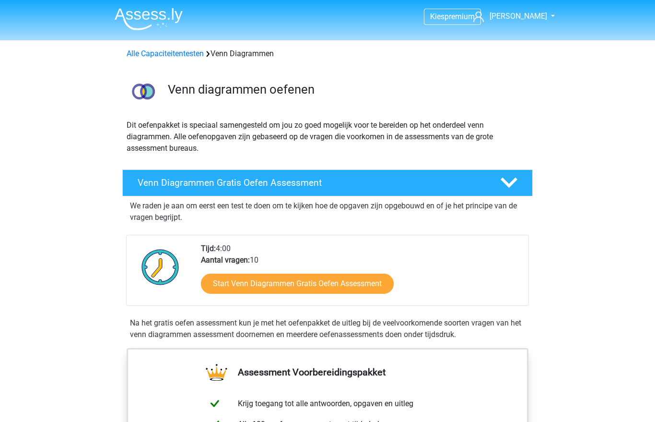
click at [157, 54] on link "Alle Capaciteitentesten" at bounding box center [165, 53] width 77 height 9
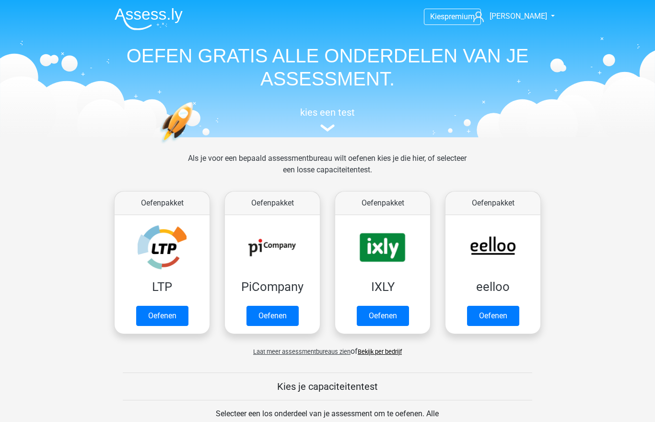
scroll to position [407, 0]
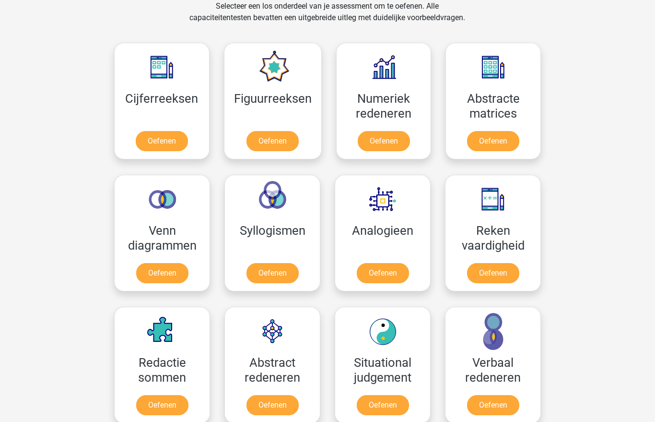
click at [377, 267] on link "Oefenen" at bounding box center [383, 273] width 52 height 20
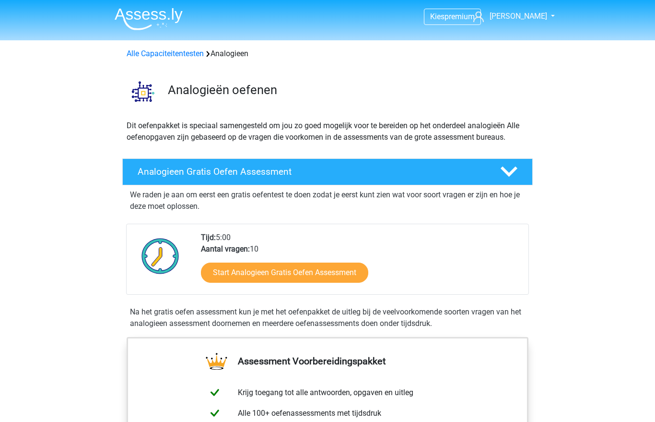
click at [243, 266] on link "Start Analogieen Gratis Oefen Assessment" at bounding box center [284, 272] width 167 height 20
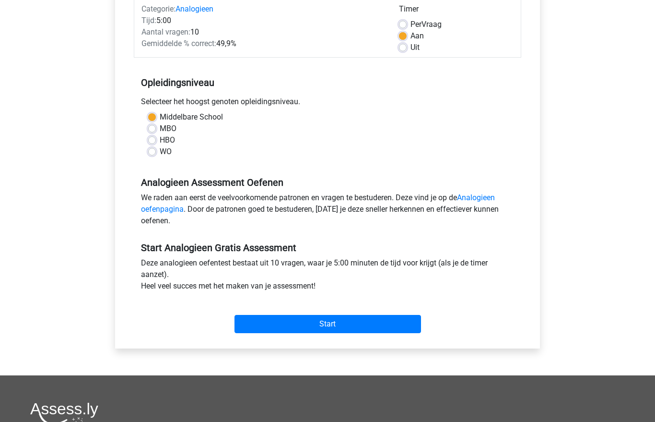
scroll to position [136, 0]
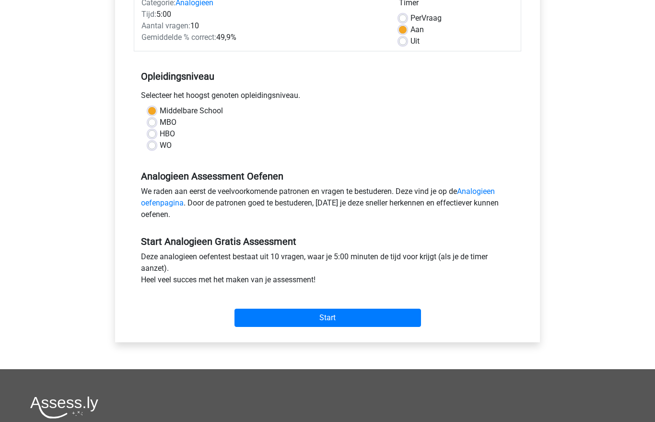
click at [286, 317] on input "Start" at bounding box center [328, 317] width 187 height 18
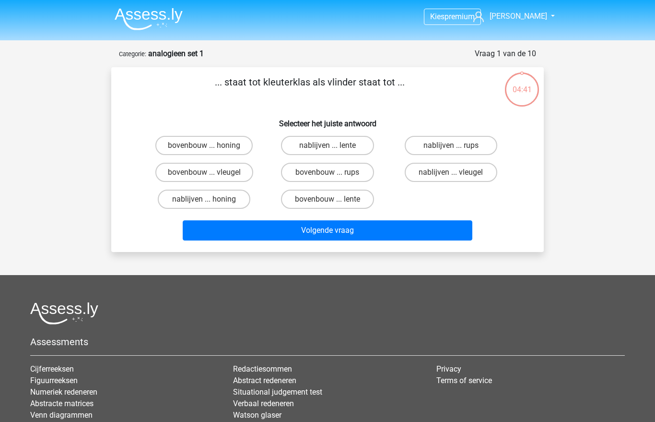
click at [344, 170] on label "bovenbouw ... rups" at bounding box center [327, 172] width 93 height 19
click at [334, 172] on input "bovenbouw ... rups" at bounding box center [331, 175] width 6 height 6
radio input "true"
click at [352, 235] on button "Volgende vraag" at bounding box center [328, 230] width 290 height 20
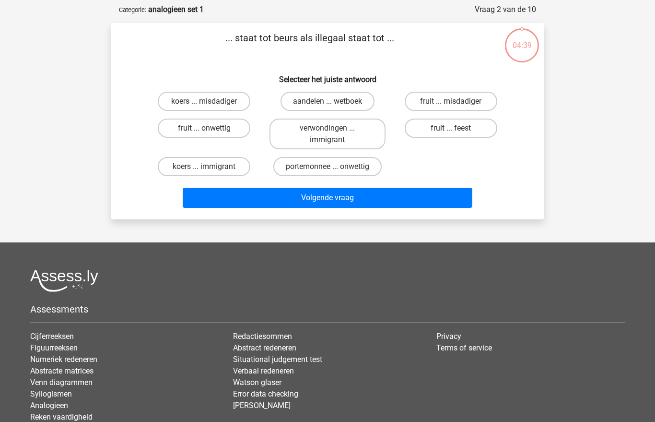
scroll to position [48, 0]
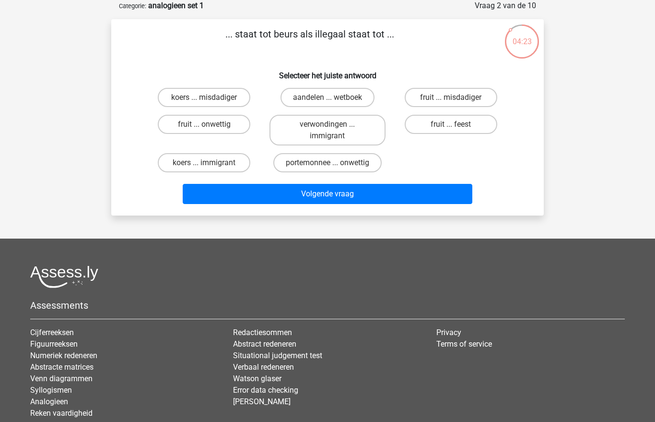
click at [222, 100] on label "koers ... misdadiger" at bounding box center [204, 97] width 93 height 19
click at [211, 100] on input "koers ... misdadiger" at bounding box center [207, 100] width 6 height 6
radio input "true"
click at [308, 195] on button "Volgende vraag" at bounding box center [328, 194] width 290 height 20
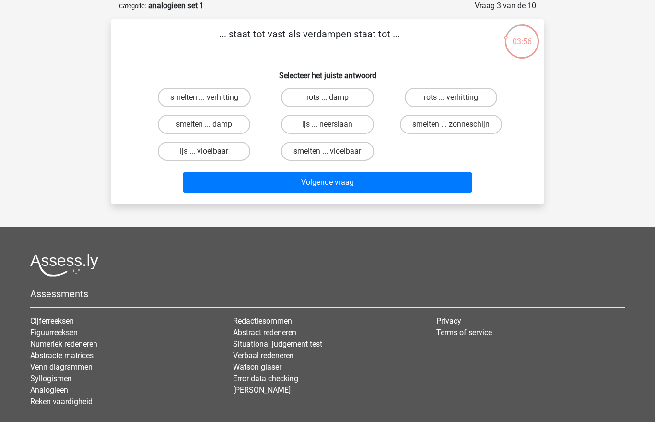
click at [354, 99] on label "rots ... damp" at bounding box center [327, 97] width 93 height 19
click at [334, 99] on input "rots ... damp" at bounding box center [331, 100] width 6 height 6
radio input "true"
click at [351, 188] on button "Volgende vraag" at bounding box center [328, 182] width 290 height 20
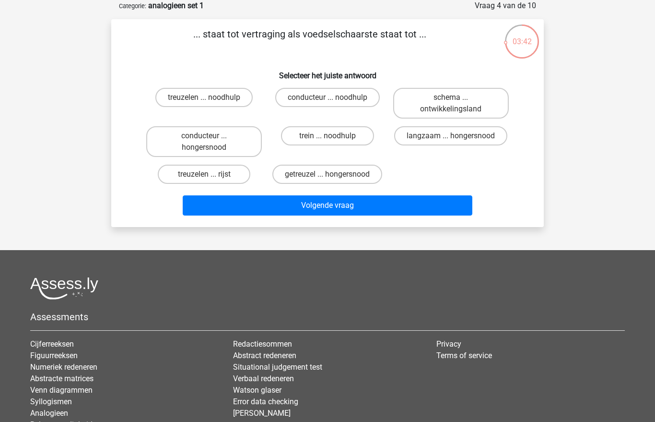
click at [339, 170] on label "getreuzel ... hongersnood" at bounding box center [327, 174] width 110 height 19
click at [334, 174] on input "getreuzel ... hongersnood" at bounding box center [331, 177] width 6 height 6
radio input "true"
click at [360, 215] on button "Volgende vraag" at bounding box center [328, 205] width 290 height 20
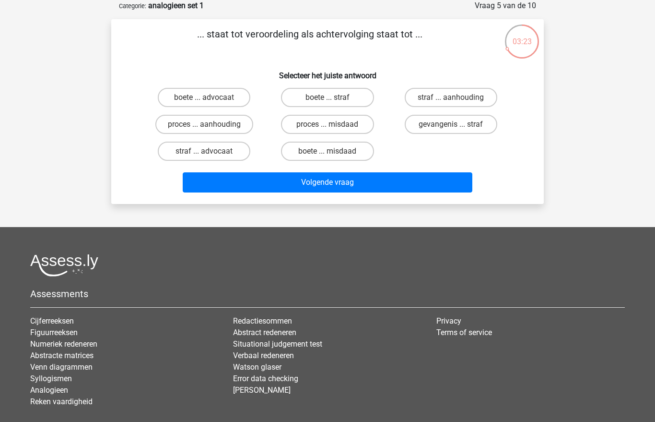
click at [229, 121] on label "proces ... aanhouding" at bounding box center [204, 124] width 98 height 19
click at [211, 124] on input "proces ... aanhouding" at bounding box center [207, 127] width 6 height 6
radio input "true"
click at [290, 178] on button "Volgende vraag" at bounding box center [328, 182] width 290 height 20
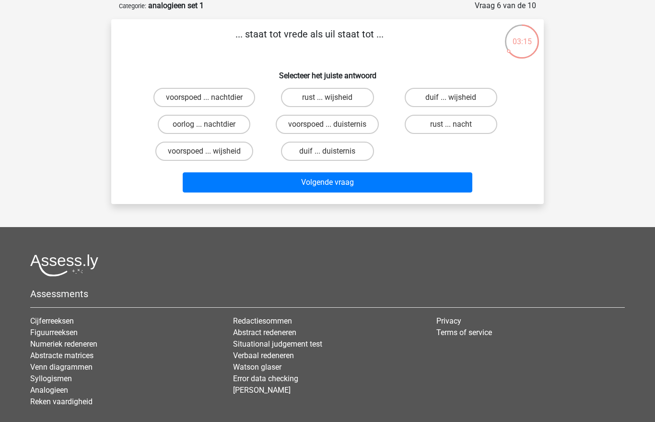
click at [450, 94] on label "duif ... wijsheid" at bounding box center [451, 97] width 93 height 19
click at [451, 97] on input "duif ... wijsheid" at bounding box center [454, 100] width 6 height 6
radio input "true"
click at [350, 183] on button "Volgende vraag" at bounding box center [328, 182] width 290 height 20
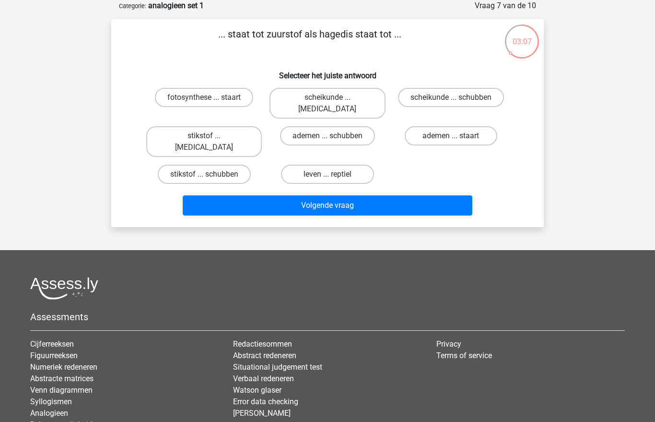
click at [343, 126] on label "ademen ... schubben" at bounding box center [327, 135] width 95 height 19
click at [334, 136] on input "ademen ... schubben" at bounding box center [331, 139] width 6 height 6
radio input "true"
click at [313, 195] on button "Volgende vraag" at bounding box center [328, 205] width 290 height 20
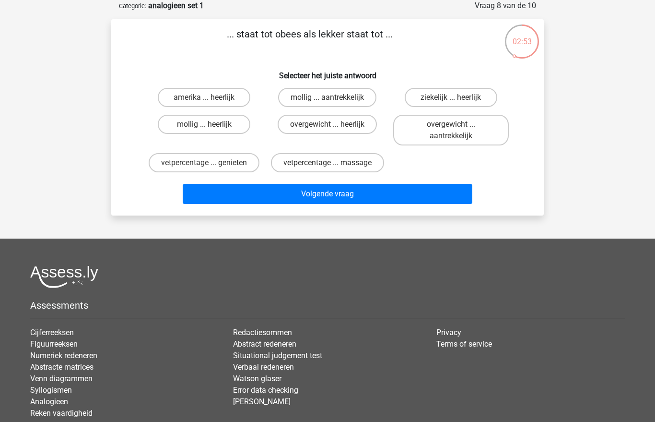
click at [354, 122] on label "overgewicht ... heerlijk" at bounding box center [327, 124] width 99 height 19
click at [334, 124] on input "overgewicht ... heerlijk" at bounding box center [331, 127] width 6 height 6
radio input "true"
click at [320, 197] on button "Volgende vraag" at bounding box center [328, 194] width 290 height 20
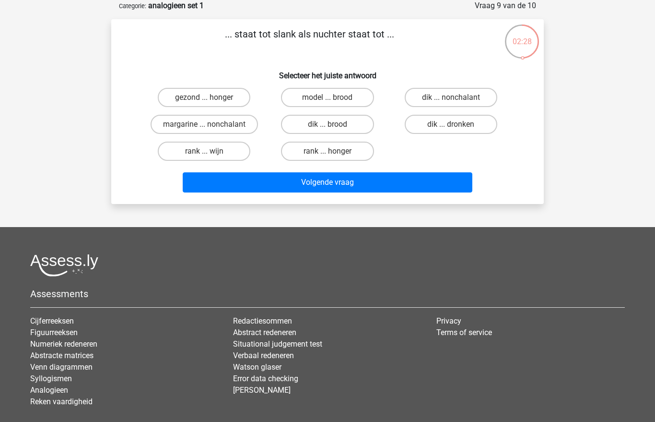
click at [445, 95] on label "dik ... nonchalant" at bounding box center [451, 97] width 93 height 19
click at [451, 97] on input "dik ... nonchalant" at bounding box center [454, 100] width 6 height 6
radio input "true"
click at [345, 183] on button "Volgende vraag" at bounding box center [328, 182] width 290 height 20
click at [225, 147] on label "televisie ... staal" at bounding box center [204, 151] width 93 height 19
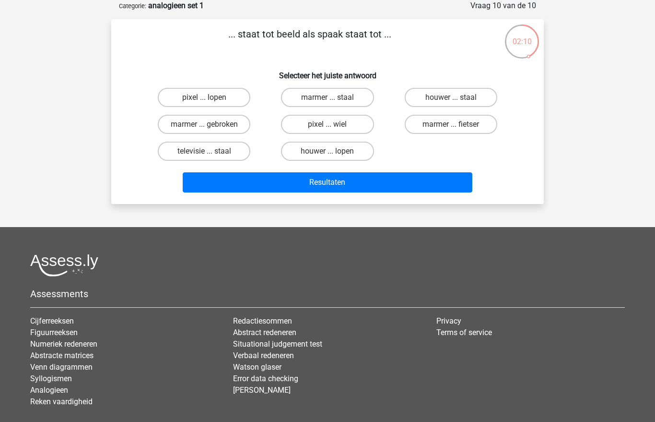
click at [211, 151] on input "televisie ... staal" at bounding box center [207, 154] width 6 height 6
radio input "true"
click at [276, 180] on button "Resultaten" at bounding box center [328, 182] width 290 height 20
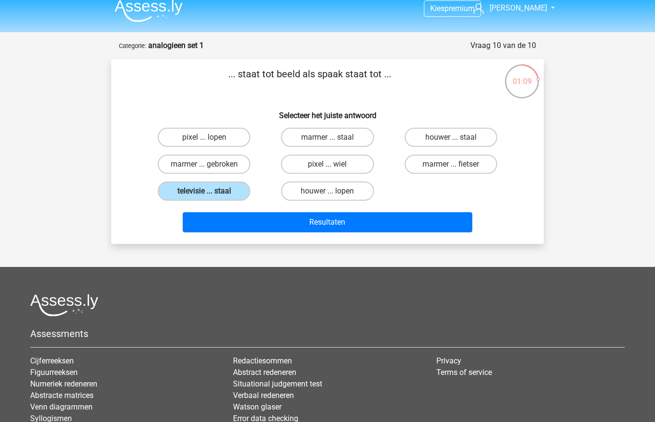
scroll to position [0, 0]
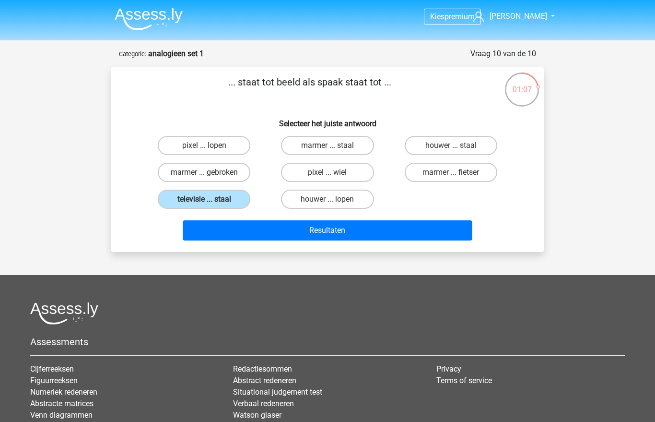
click at [146, 20] on img at bounding box center [149, 19] width 68 height 23
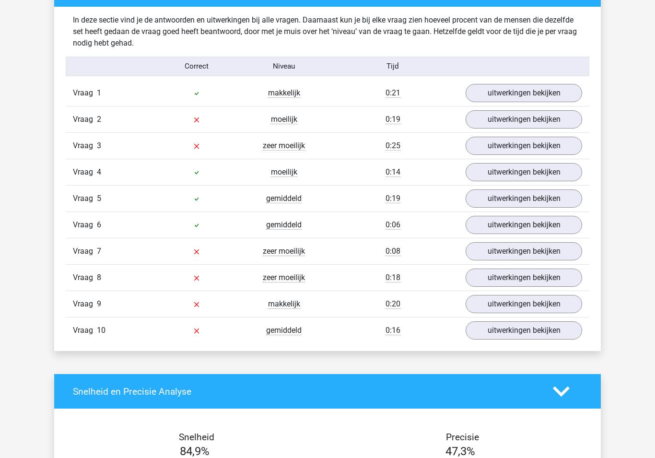
scroll to position [748, 0]
click at [533, 98] on link "uitwerkingen bekijken" at bounding box center [524, 93] width 117 height 18
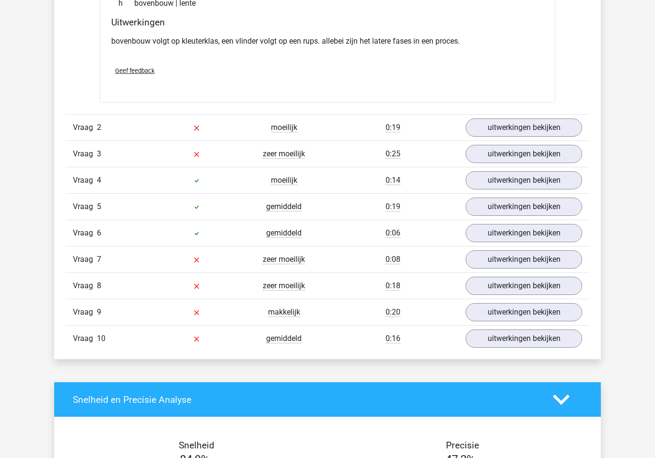
scroll to position [981, 0]
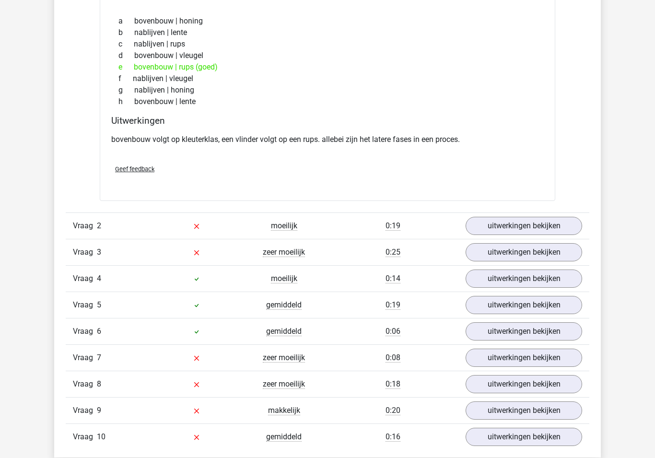
click at [498, 234] on link "uitwerkingen bekijken" at bounding box center [524, 226] width 117 height 18
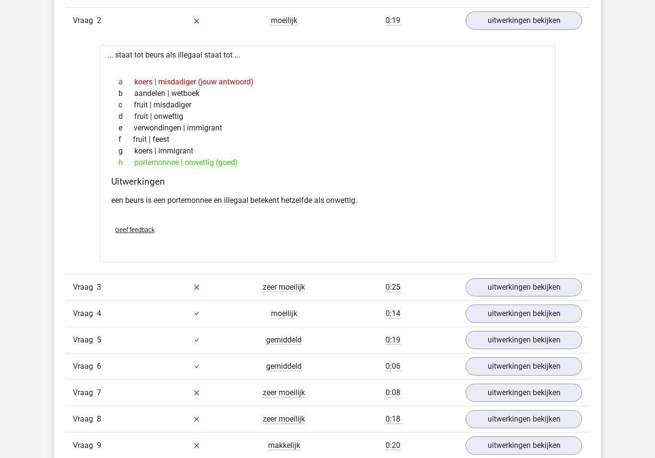
scroll to position [1087, 0]
click at [519, 288] on link "uitwerkingen bekijken" at bounding box center [524, 287] width 117 height 18
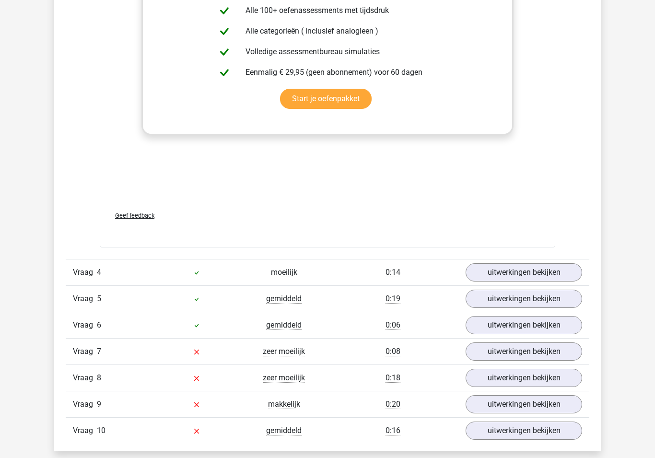
scroll to position [1638, 0]
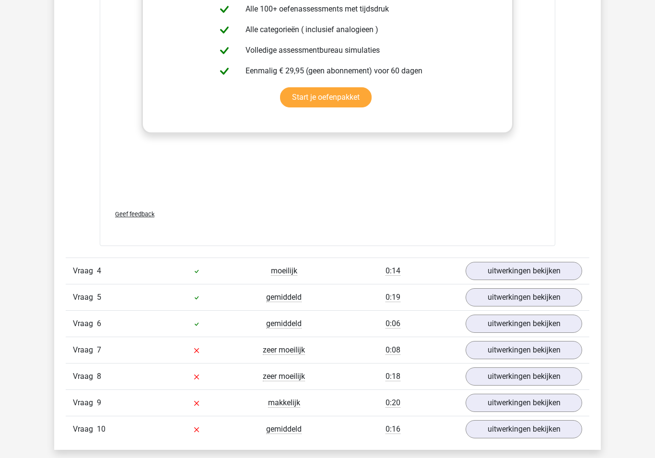
click at [518, 269] on link "uitwerkingen bekijken" at bounding box center [524, 271] width 117 height 18
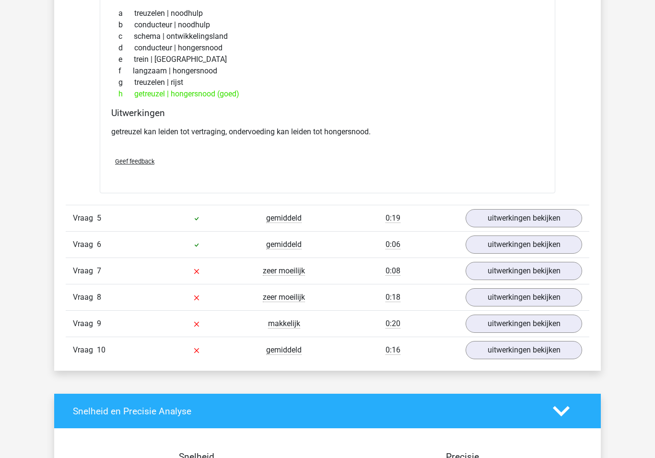
click at [526, 216] on link "uitwerkingen bekijken" at bounding box center [524, 218] width 117 height 18
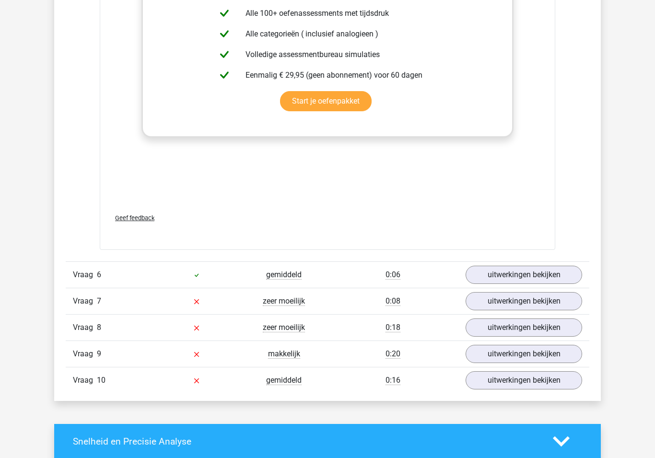
click at [527, 268] on link "uitwerkingen bekijken" at bounding box center [524, 275] width 117 height 18
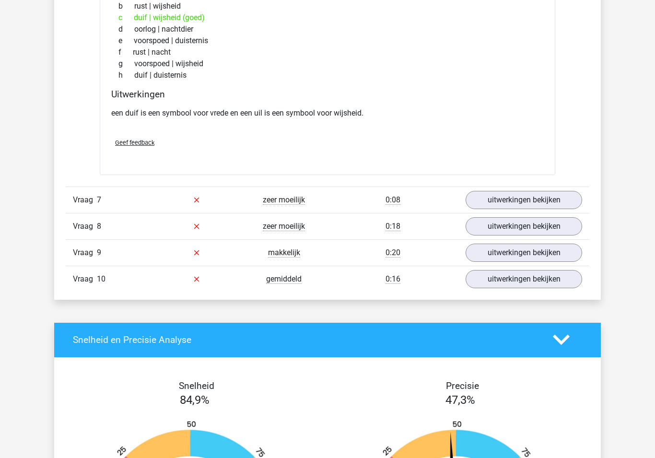
scroll to position [2788, 0]
click at [515, 205] on link "uitwerkingen bekijken" at bounding box center [524, 200] width 117 height 18
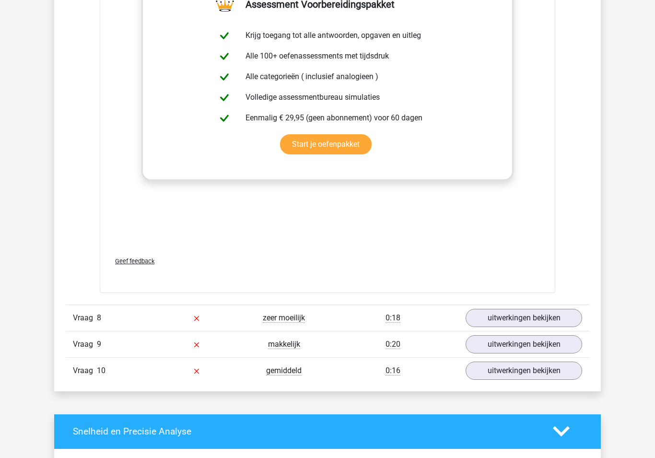
scroll to position [3218, 0]
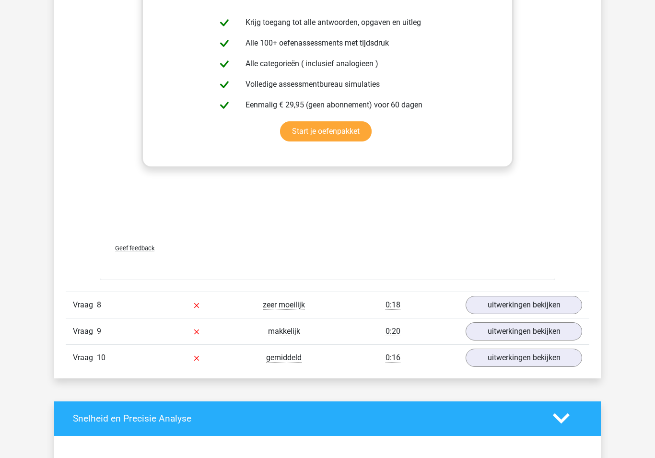
click at [524, 303] on link "uitwerkingen bekijken" at bounding box center [524, 305] width 117 height 18
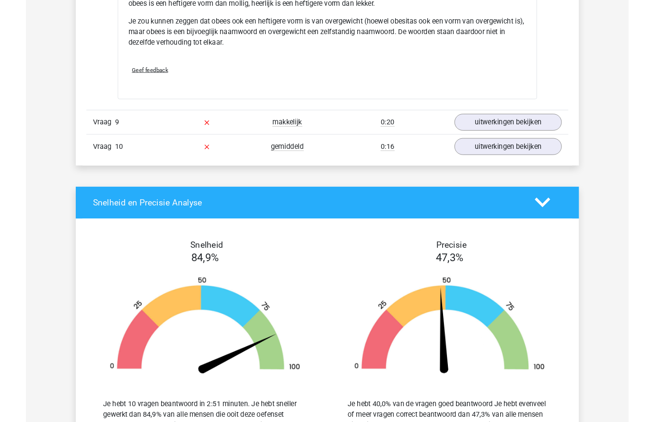
scroll to position [3736, 0]
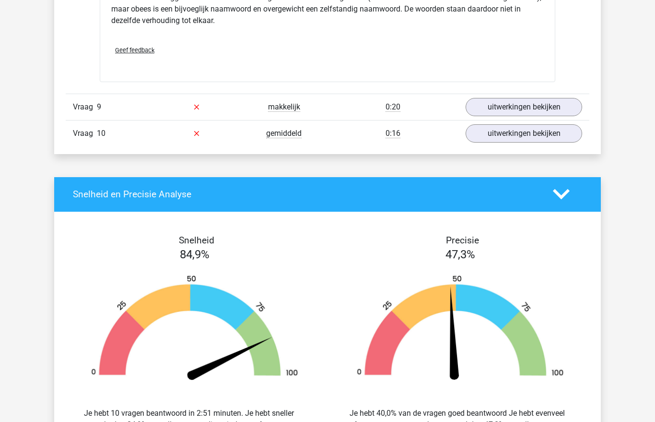
click at [517, 107] on link "uitwerkingen bekijken" at bounding box center [524, 107] width 117 height 18
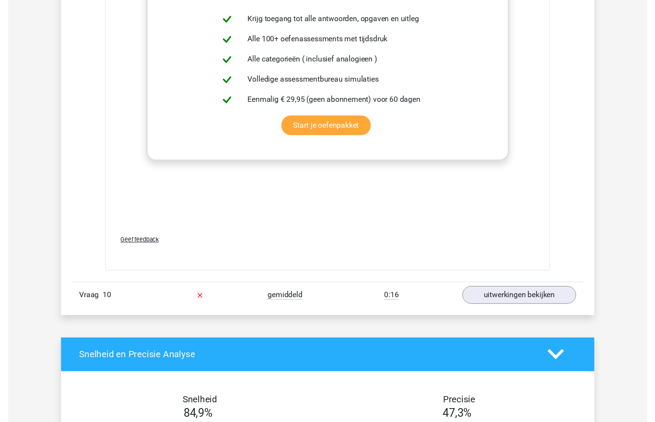
scroll to position [4085, 0]
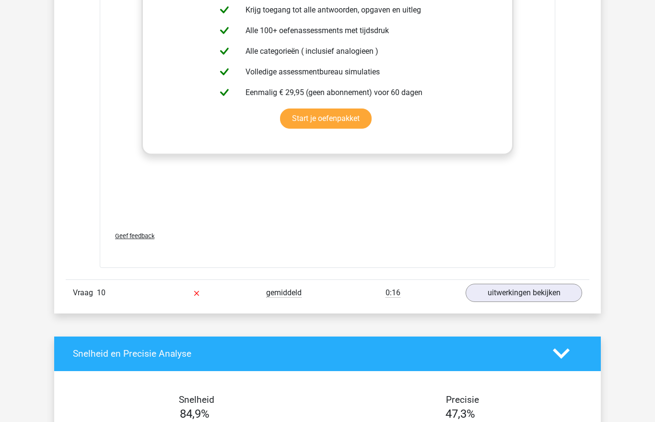
click at [497, 292] on link "uitwerkingen bekijken" at bounding box center [524, 293] width 117 height 18
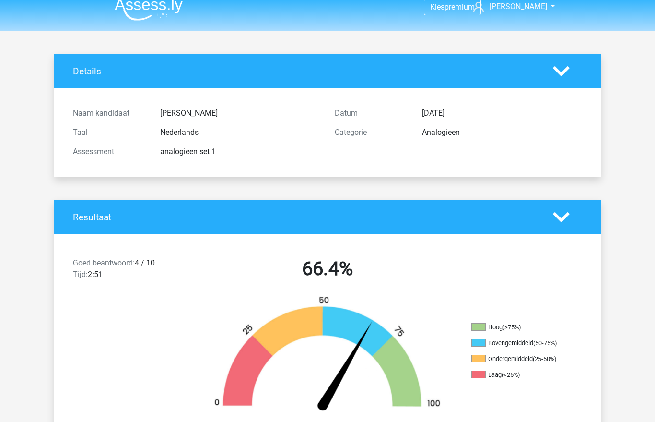
scroll to position [0, 0]
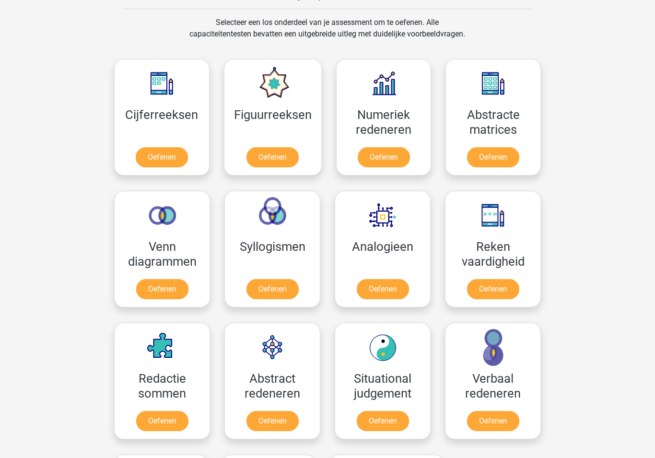
scroll to position [391, 0]
click at [273, 151] on link "Oefenen" at bounding box center [273, 157] width 52 height 20
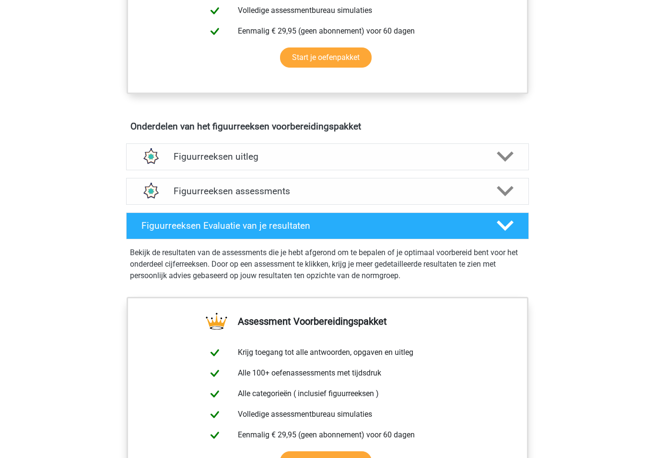
scroll to position [507, 0]
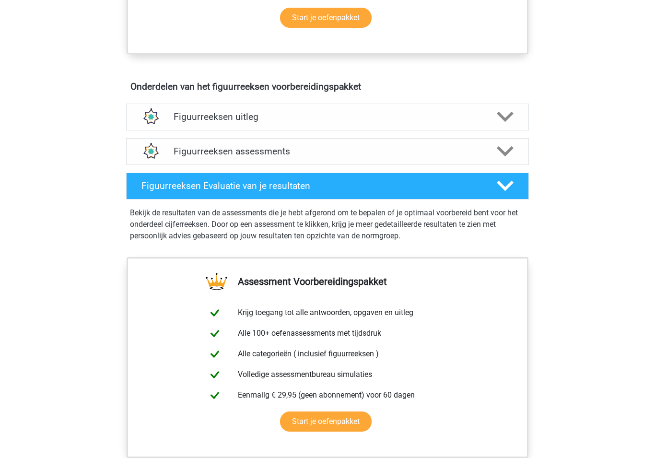
click at [201, 112] on h4 "Figuurreeksen uitleg" at bounding box center [328, 116] width 308 height 11
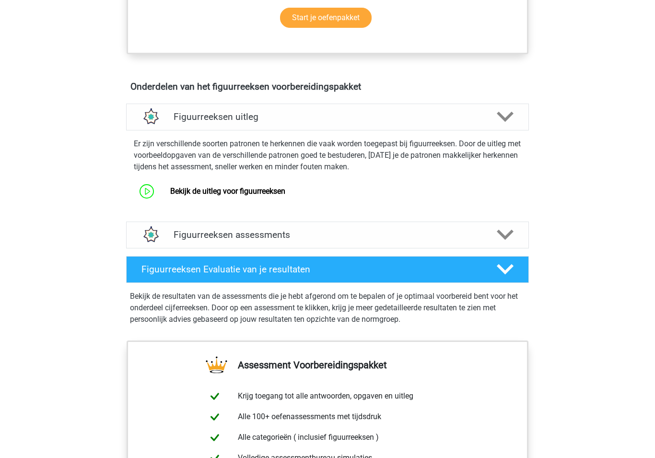
click at [191, 234] on h4 "Figuurreeksen assessments" at bounding box center [328, 234] width 308 height 11
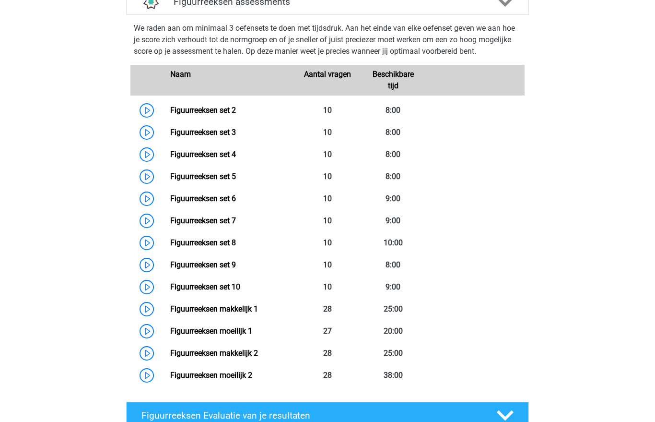
scroll to position [733, 0]
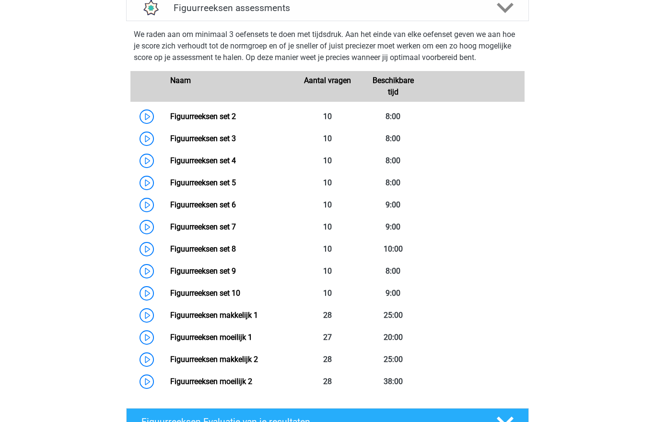
click at [170, 121] on link "Figuurreeksen set 2" at bounding box center [203, 116] width 66 height 9
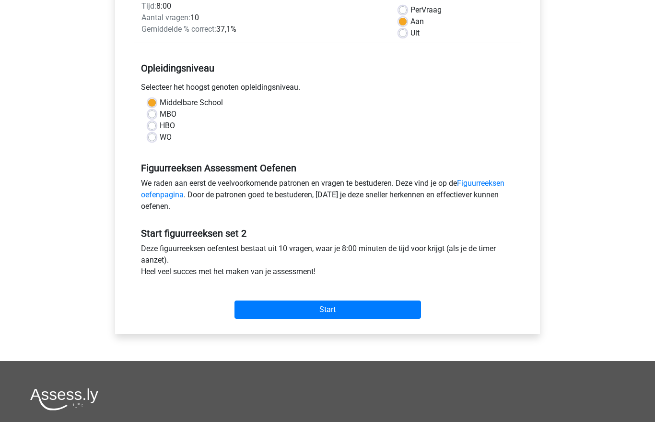
scroll to position [144, 0]
click at [266, 307] on input "Start" at bounding box center [328, 309] width 187 height 18
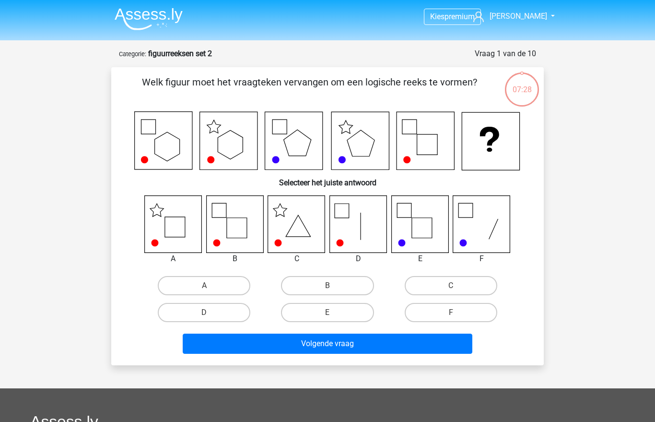
click at [232, 231] on icon at bounding box center [234, 223] width 57 height 57
click at [224, 231] on icon at bounding box center [234, 223] width 57 height 57
click at [317, 280] on label "B" at bounding box center [327, 285] width 93 height 19
click at [328, 285] on input "B" at bounding box center [331, 288] width 6 height 6
radio input "true"
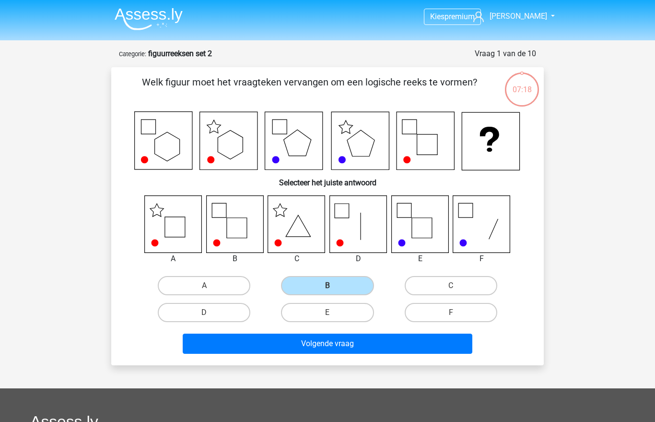
click at [278, 346] on button "Volgende vraag" at bounding box center [328, 343] width 290 height 20
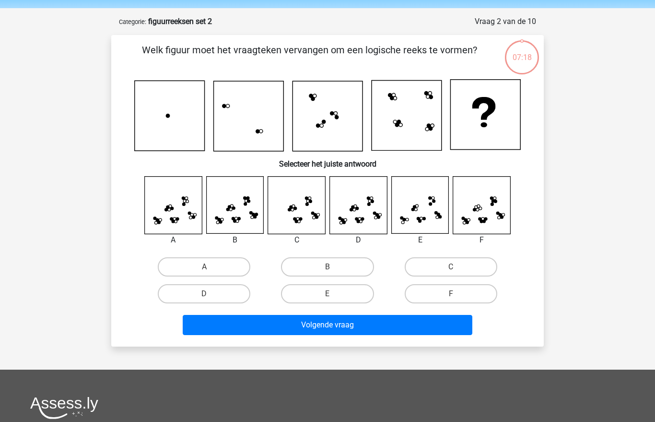
scroll to position [48, 0]
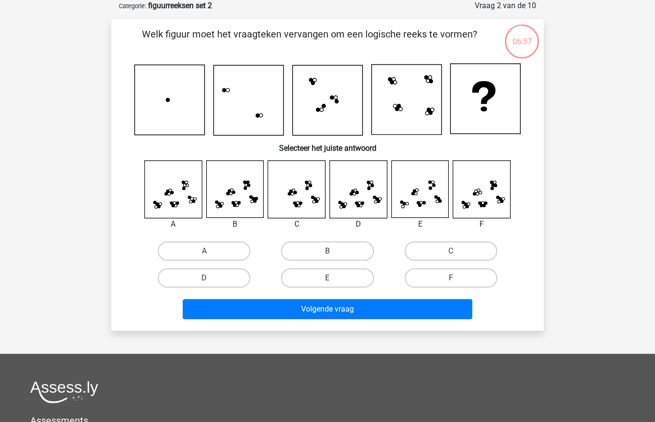
click at [195, 278] on label "D" at bounding box center [204, 277] width 93 height 19
click at [204, 278] on input "D" at bounding box center [207, 281] width 6 height 6
radio input "true"
click at [301, 309] on button "Volgende vraag" at bounding box center [328, 309] width 290 height 20
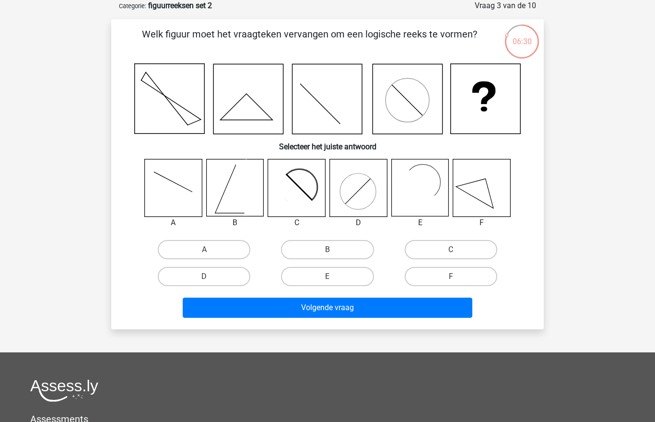
click at [206, 249] on label "A" at bounding box center [204, 249] width 93 height 19
click at [206, 249] on input "A" at bounding box center [207, 252] width 6 height 6
radio input "true"
click at [304, 307] on button "Volgende vraag" at bounding box center [328, 307] width 290 height 20
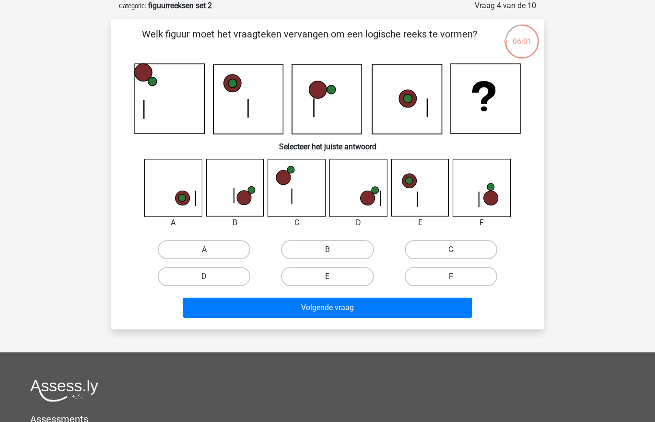
click at [311, 247] on label "B" at bounding box center [327, 249] width 93 height 19
click at [328, 249] on input "B" at bounding box center [331, 252] width 6 height 6
radio input "true"
click at [315, 307] on button "Volgende vraag" at bounding box center [328, 307] width 290 height 20
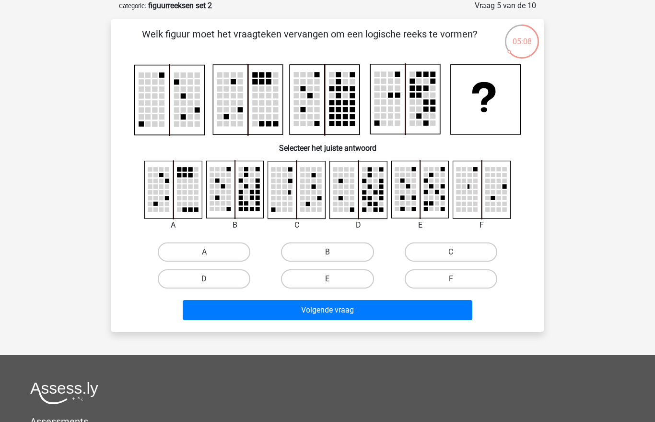
click at [199, 279] on label "D" at bounding box center [204, 278] width 93 height 19
click at [204, 279] on input "D" at bounding box center [207, 282] width 6 height 6
radio input "true"
click at [257, 306] on button "Volgende vraag" at bounding box center [328, 310] width 290 height 20
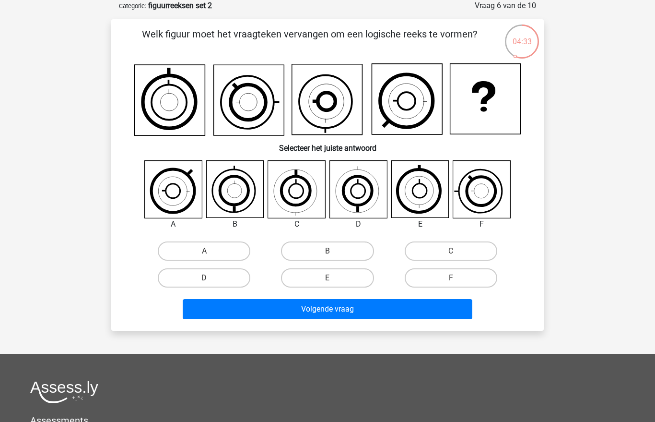
click at [426, 278] on label "F" at bounding box center [451, 277] width 93 height 19
click at [451, 278] on input "F" at bounding box center [454, 281] width 6 height 6
radio input "true"
click at [341, 310] on button "Volgende vraag" at bounding box center [328, 309] width 290 height 20
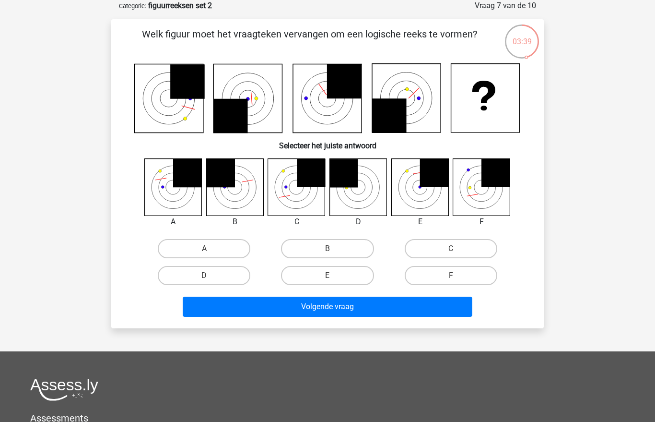
click at [310, 284] on label "E" at bounding box center [327, 275] width 93 height 19
click at [328, 282] on input "E" at bounding box center [331, 278] width 6 height 6
radio input "true"
click at [342, 306] on button "Volgende vraag" at bounding box center [328, 306] width 290 height 20
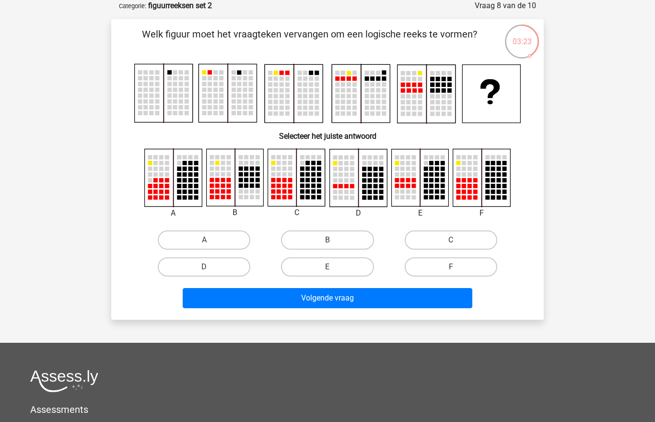
click at [324, 237] on label "B" at bounding box center [327, 239] width 93 height 19
click at [328, 240] on input "B" at bounding box center [331, 243] width 6 height 6
radio input "true"
click at [329, 298] on button "Volgende vraag" at bounding box center [328, 298] width 290 height 20
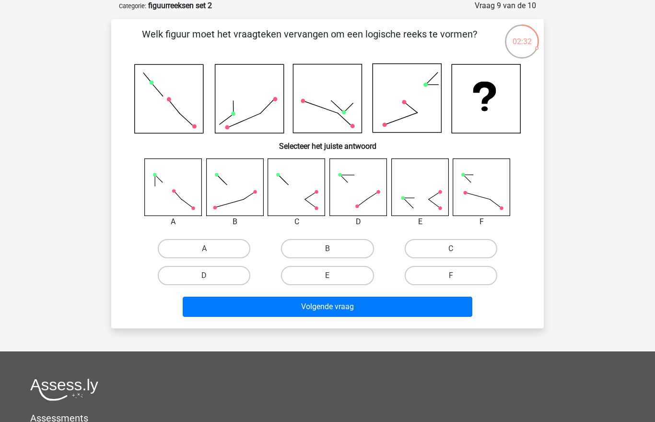
click at [429, 264] on div "F" at bounding box center [451, 275] width 123 height 27
click at [430, 275] on label "F" at bounding box center [451, 275] width 93 height 19
click at [451, 275] on input "F" at bounding box center [454, 278] width 6 height 6
radio input "true"
click at [391, 304] on button "Volgende vraag" at bounding box center [328, 306] width 290 height 20
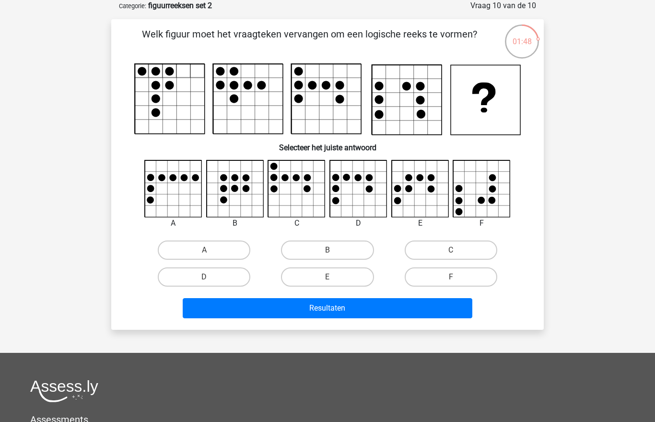
click at [195, 274] on label "D" at bounding box center [204, 276] width 93 height 19
click at [204, 277] on input "D" at bounding box center [207, 280] width 6 height 6
radio input "true"
click at [325, 311] on button "Resultaten" at bounding box center [328, 308] width 290 height 20
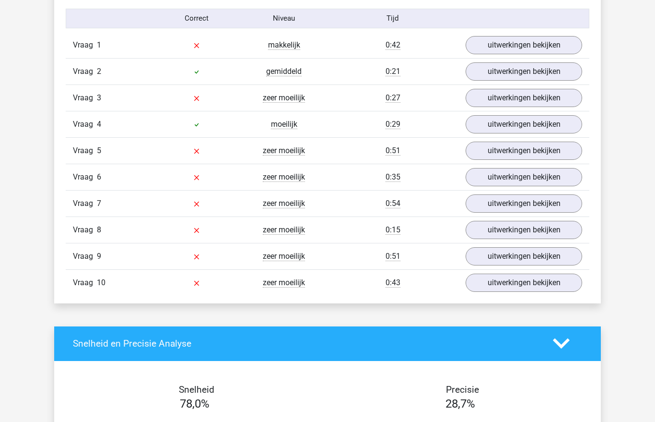
scroll to position [788, 0]
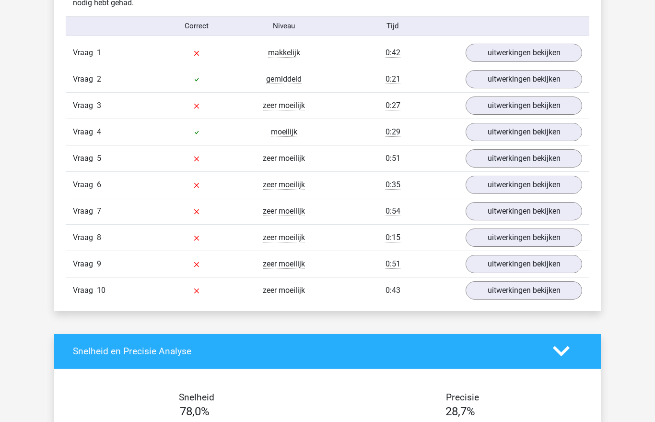
click at [532, 49] on link "uitwerkingen bekijken" at bounding box center [524, 53] width 117 height 18
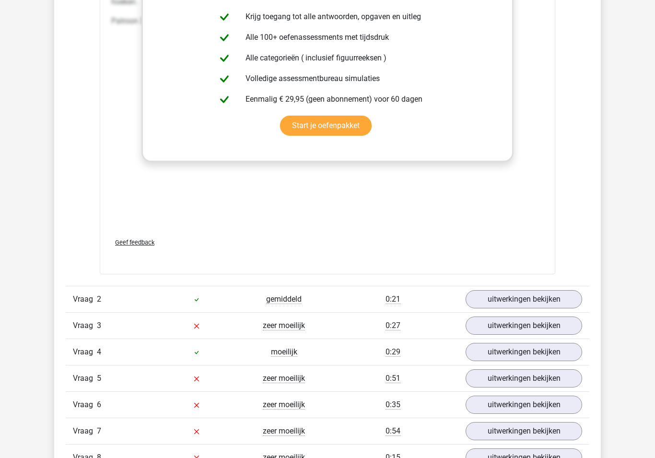
scroll to position [1365, 0]
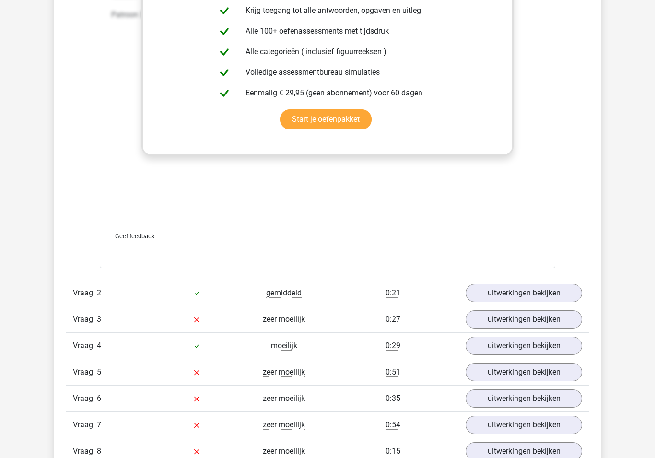
click at [505, 301] on link "uitwerkingen bekijken" at bounding box center [524, 293] width 117 height 18
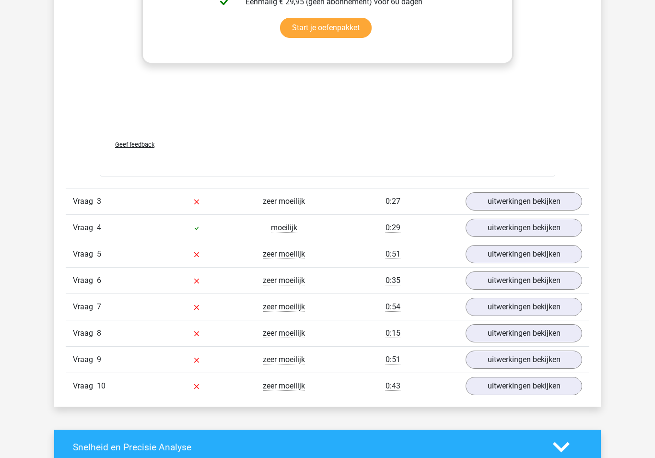
click at [498, 201] on link "uitwerkingen bekijken" at bounding box center [524, 201] width 117 height 18
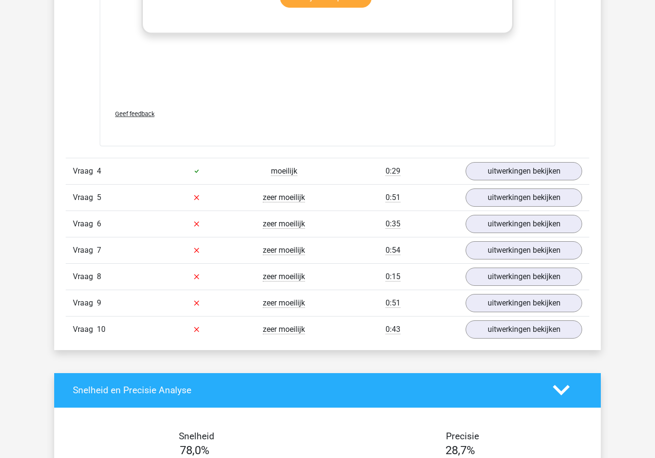
scroll to position [3148, 0]
click at [521, 173] on link "uitwerkingen bekijken" at bounding box center [524, 171] width 117 height 18
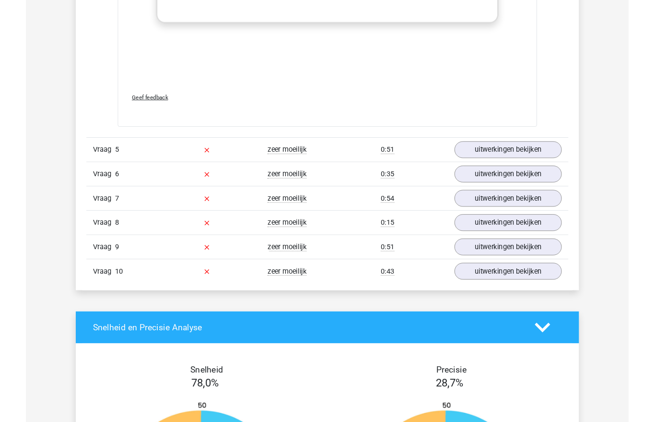
scroll to position [4008, 0]
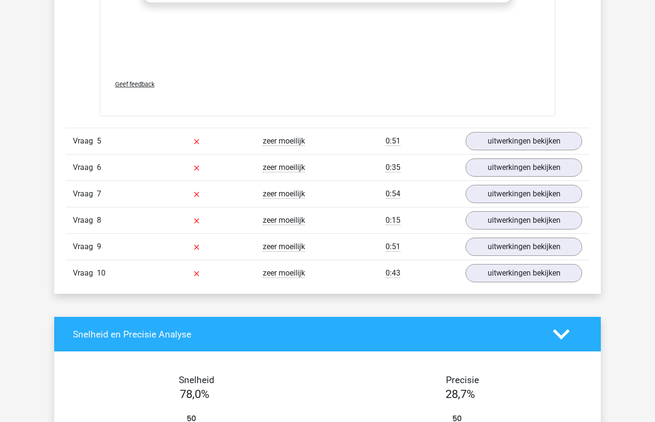
click at [498, 144] on link "uitwerkingen bekijken" at bounding box center [524, 141] width 117 height 18
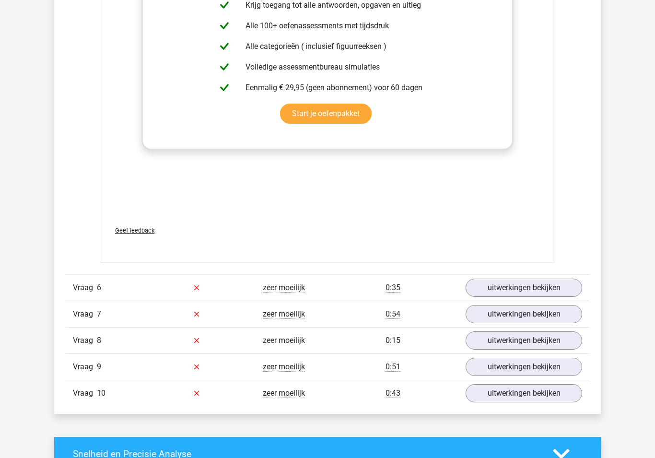
scroll to position [4739, 0]
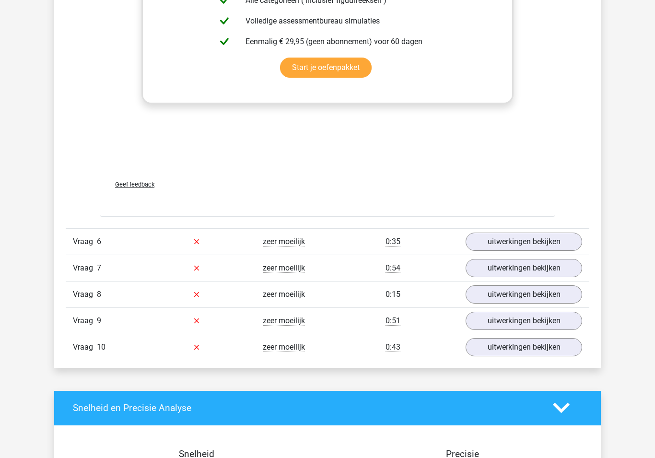
click at [487, 248] on link "uitwerkingen bekijken" at bounding box center [524, 242] width 117 height 18
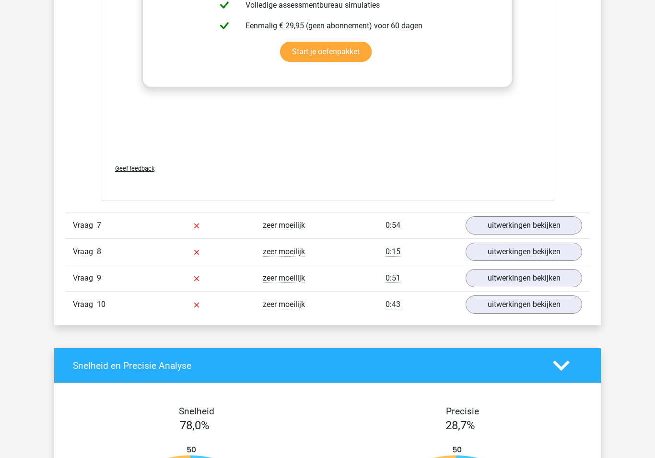
scroll to position [5590, 0]
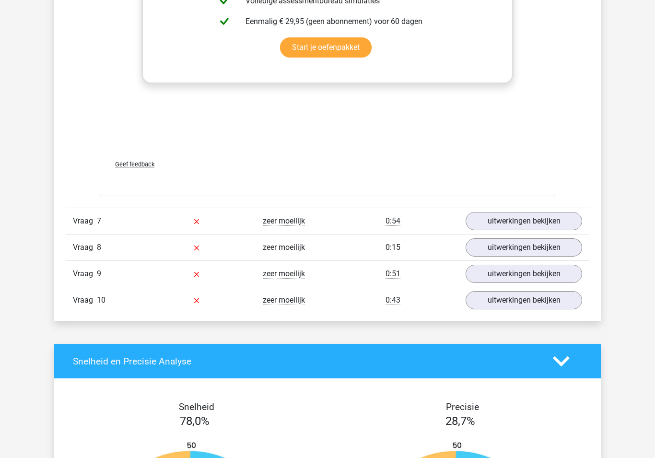
click at [513, 225] on link "uitwerkingen bekijken" at bounding box center [524, 221] width 117 height 18
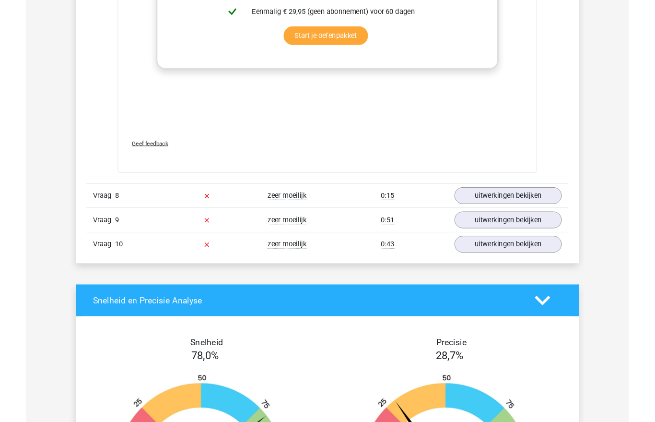
scroll to position [6462, 0]
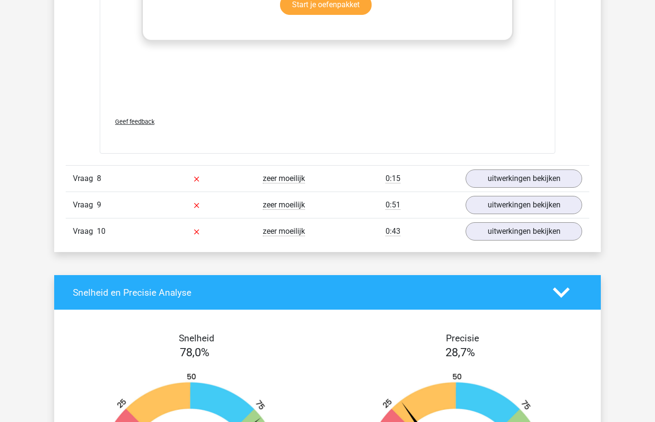
click at [516, 184] on link "uitwerkingen bekijken" at bounding box center [524, 178] width 117 height 18
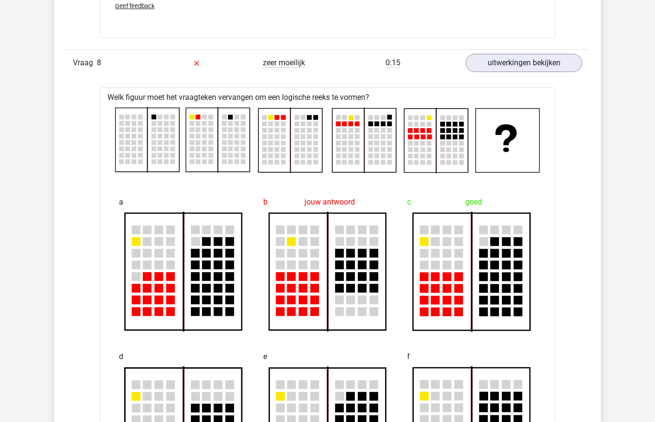
scroll to position [6576, 0]
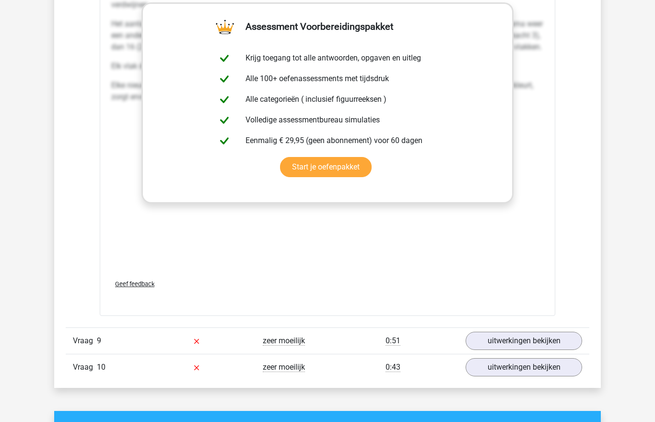
click at [488, 348] on link "uitwerkingen bekijken" at bounding box center [524, 341] width 117 height 18
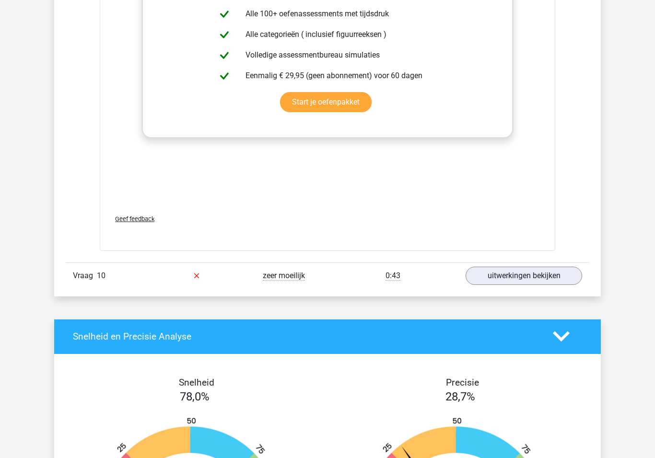
scroll to position [8018, 0]
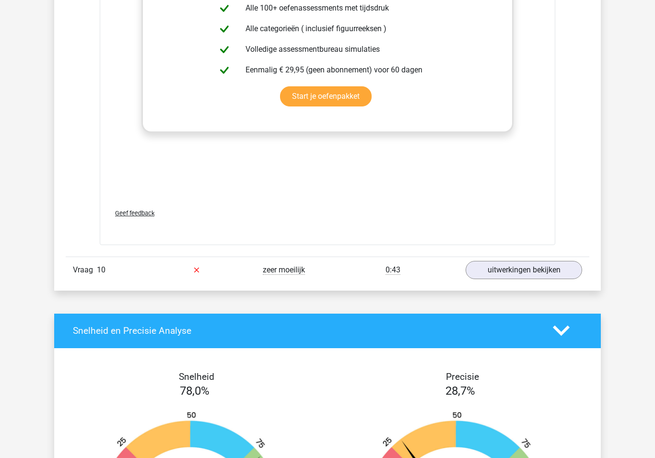
click at [519, 272] on link "uitwerkingen bekijken" at bounding box center [524, 270] width 117 height 18
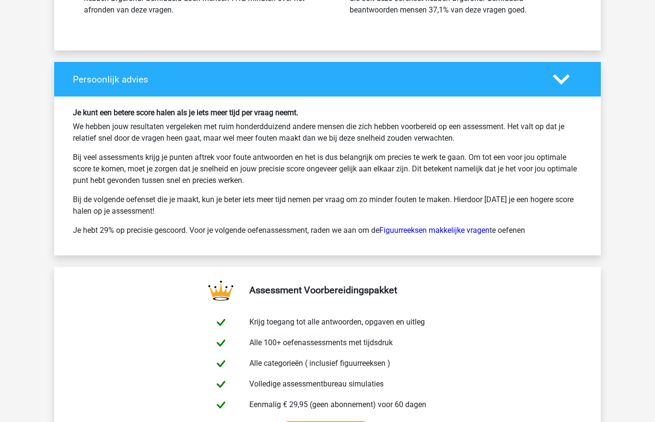
scroll to position [9390, 0]
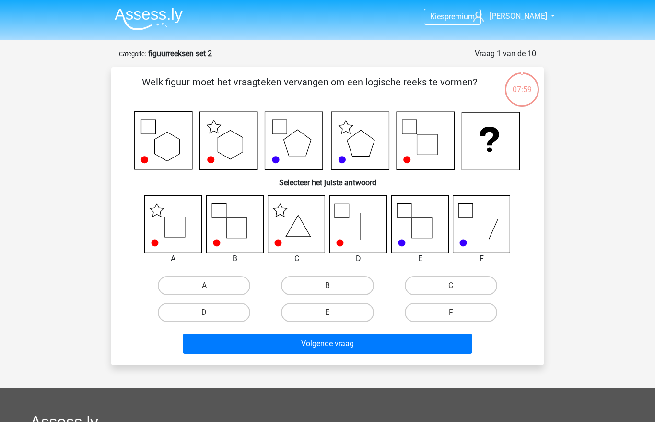
click at [150, 17] on img at bounding box center [149, 19] width 68 height 23
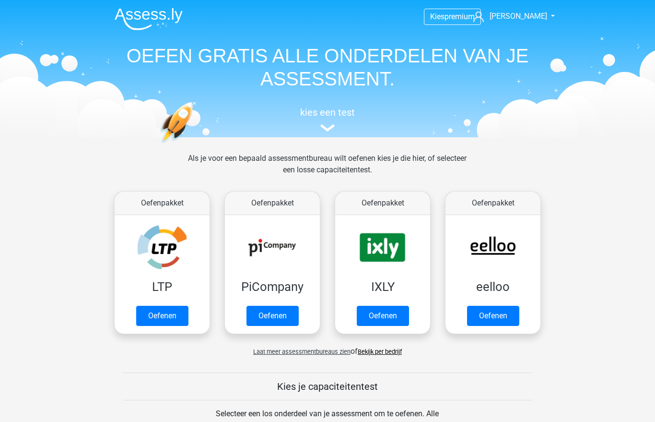
click at [490, 306] on link "Oefenen" at bounding box center [493, 316] width 52 height 20
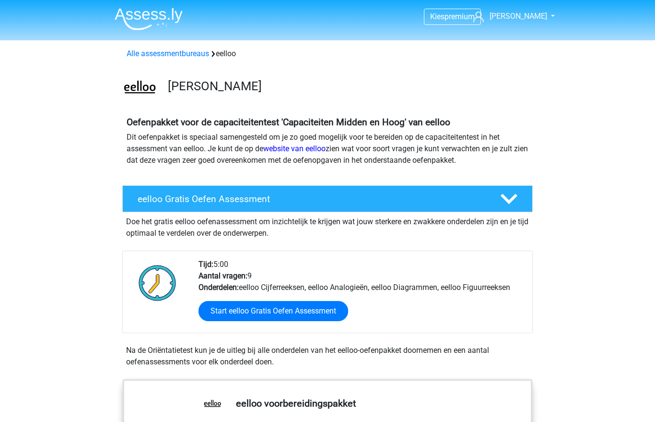
click at [172, 53] on link "Alle assessmentbureaus" at bounding box center [168, 53] width 83 height 9
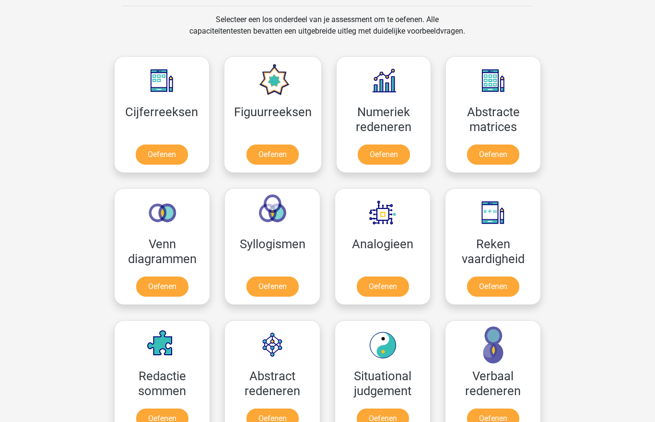
scroll to position [876, 0]
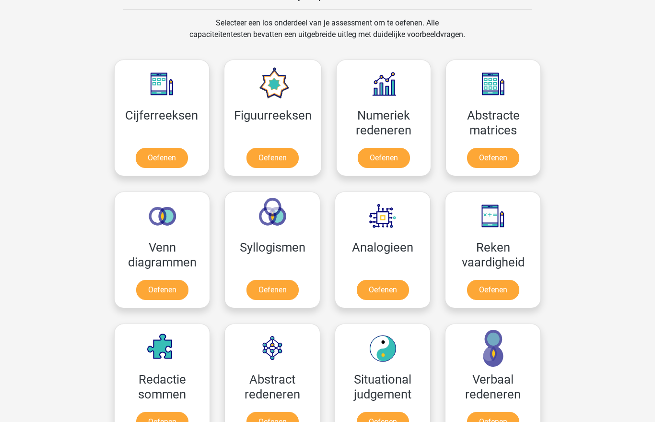
click at [269, 152] on link "Oefenen" at bounding box center [273, 158] width 52 height 20
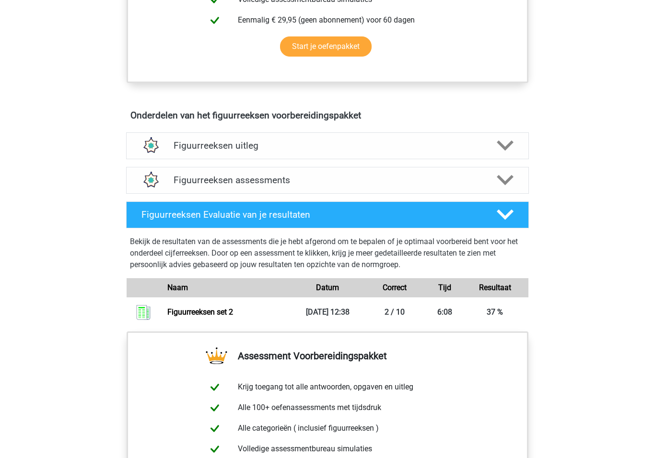
scroll to position [487, 0]
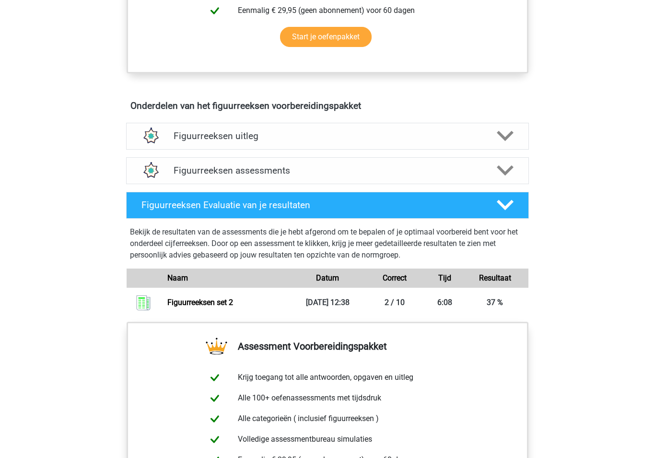
click at [187, 132] on h4 "Figuurreeksen uitleg" at bounding box center [328, 136] width 308 height 11
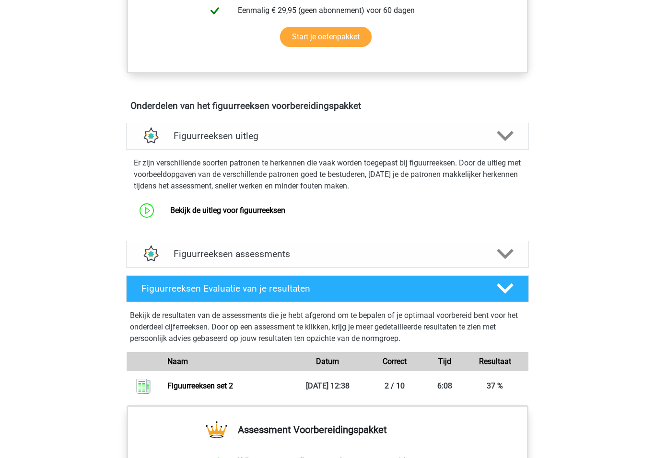
scroll to position [487, 0]
click at [214, 207] on link "Bekijk de uitleg voor figuurreeksen" at bounding box center [227, 210] width 115 height 9
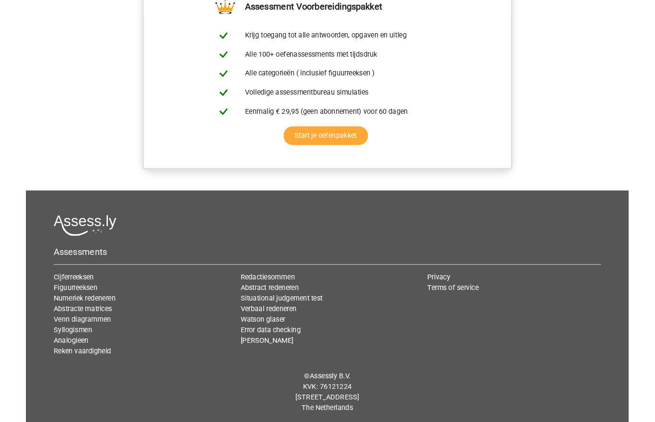
scroll to position [912, 0]
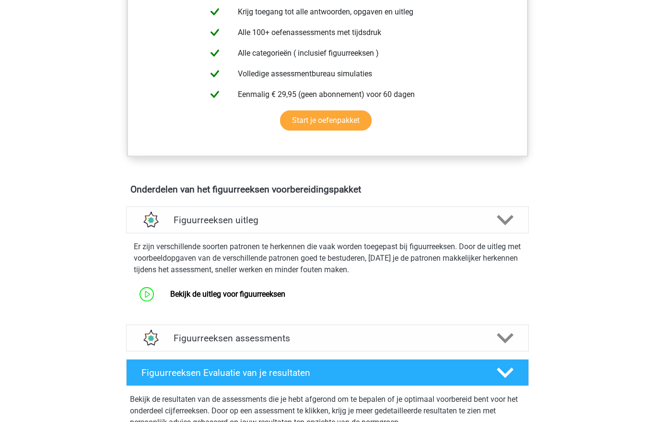
click at [201, 345] on div "Figuurreeksen assessments" at bounding box center [327, 338] width 403 height 27
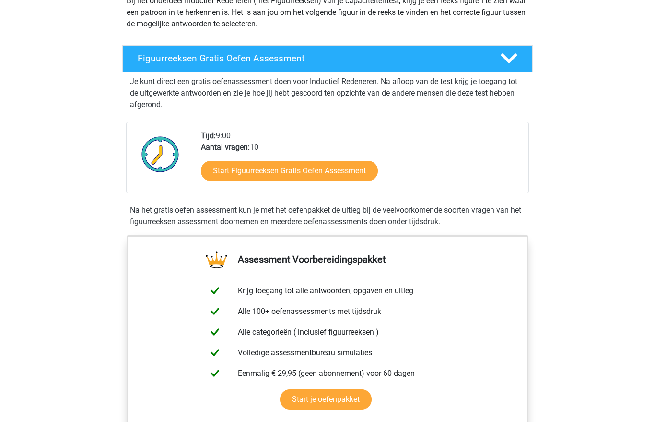
scroll to position [0, 0]
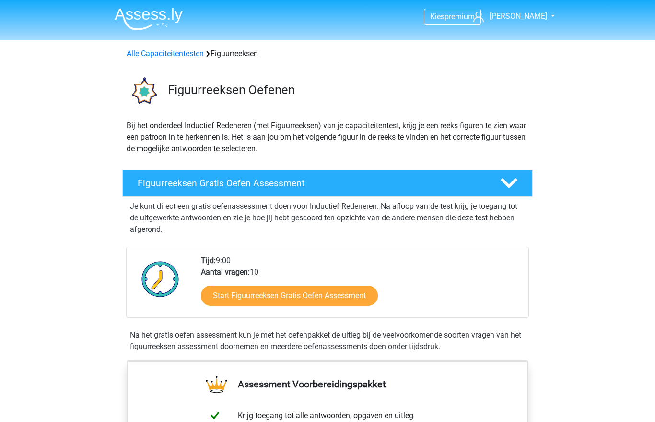
click at [167, 51] on link "Alle Capaciteitentesten" at bounding box center [165, 53] width 77 height 9
